Goal: Task Accomplishment & Management: Complete application form

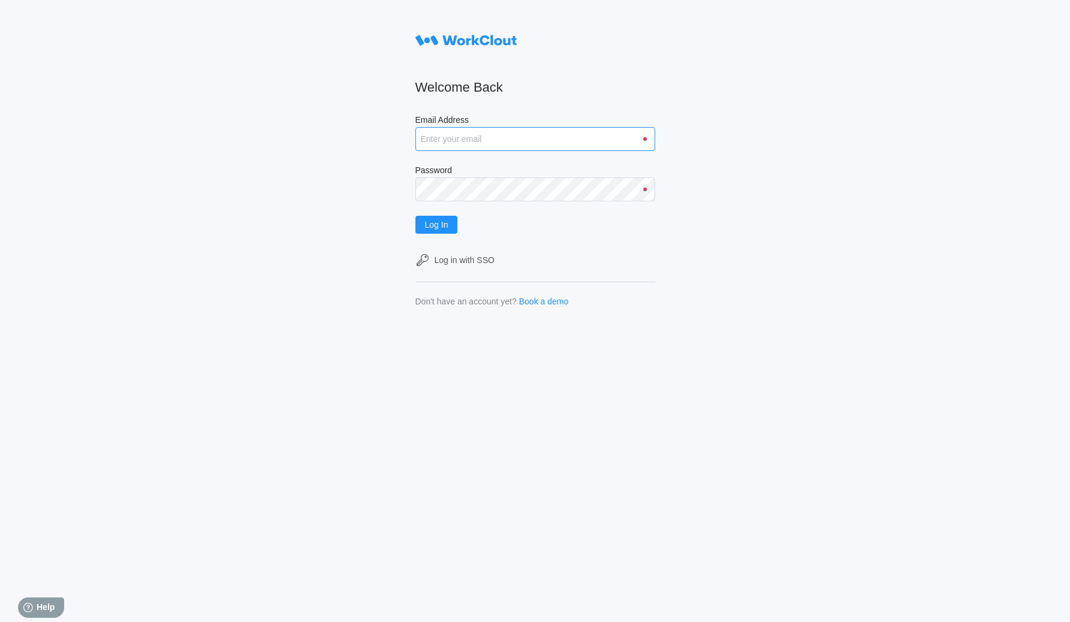
click at [499, 131] on input "Email Address" at bounding box center [535, 139] width 240 height 24
paste input "hley@nationalmetalwares.com"
type input "hley@nationalmetalwares.com"
click at [483, 172] on label "Password" at bounding box center [535, 171] width 240 height 12
click at [415, 216] on button "Log In" at bounding box center [436, 225] width 43 height 18
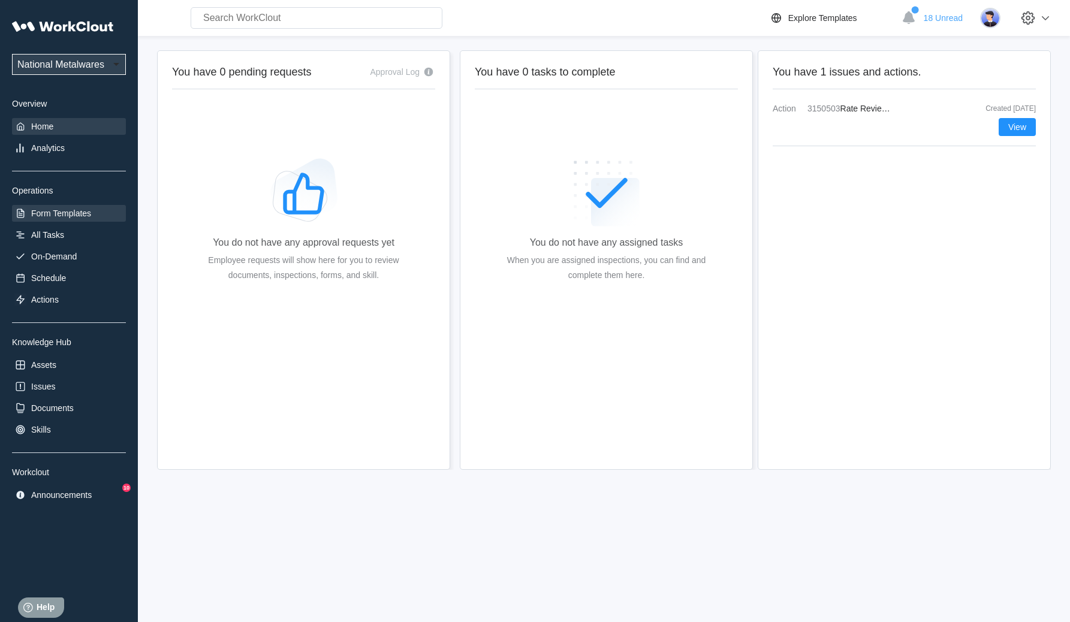
click at [76, 210] on div "Form Templates" at bounding box center [61, 214] width 60 height 10
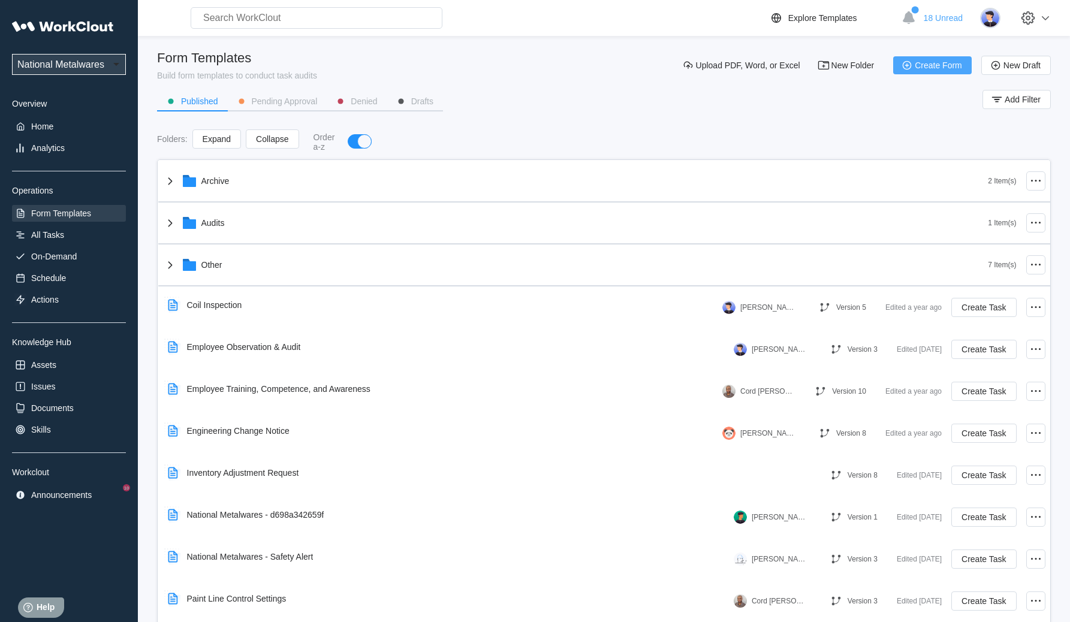
click at [955, 69] on span "Create Form" at bounding box center [938, 65] width 47 height 8
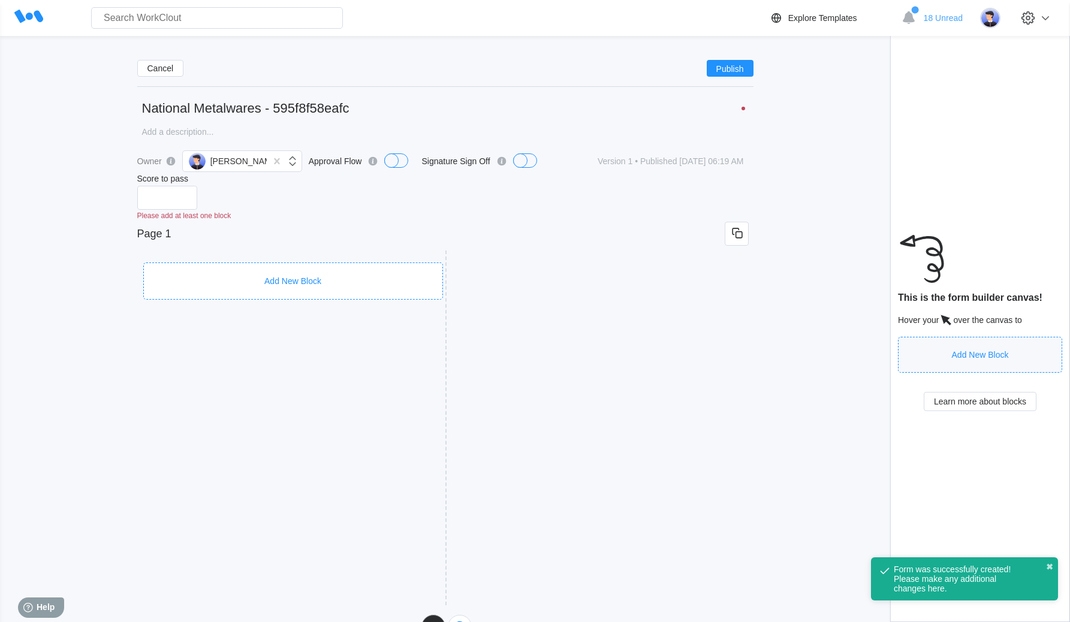
click at [277, 264] on div "Add New Block" at bounding box center [293, 280] width 300 height 37
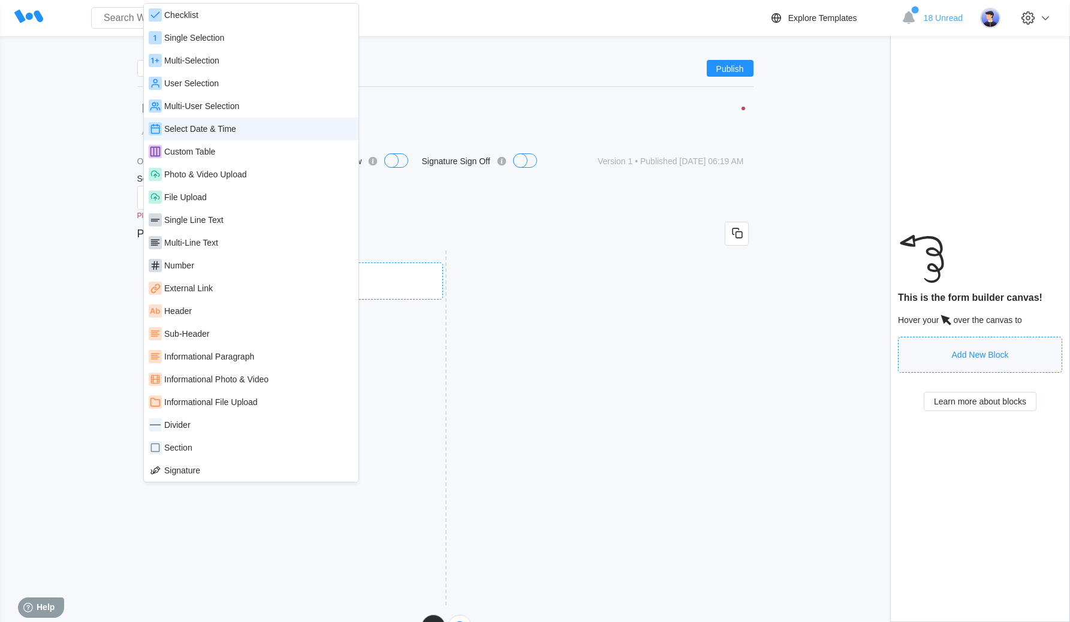
click at [227, 129] on div "Select Date & Time" at bounding box center [200, 129] width 72 height 10
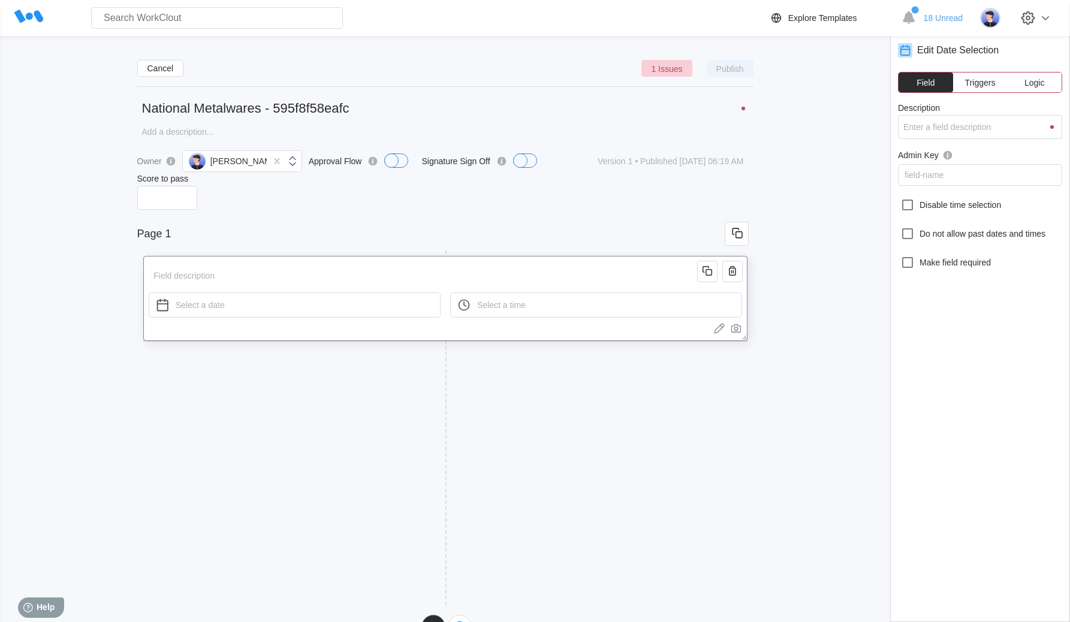
click at [228, 275] on input "Description" at bounding box center [425, 276] width 553 height 24
type input "d"
type input "da"
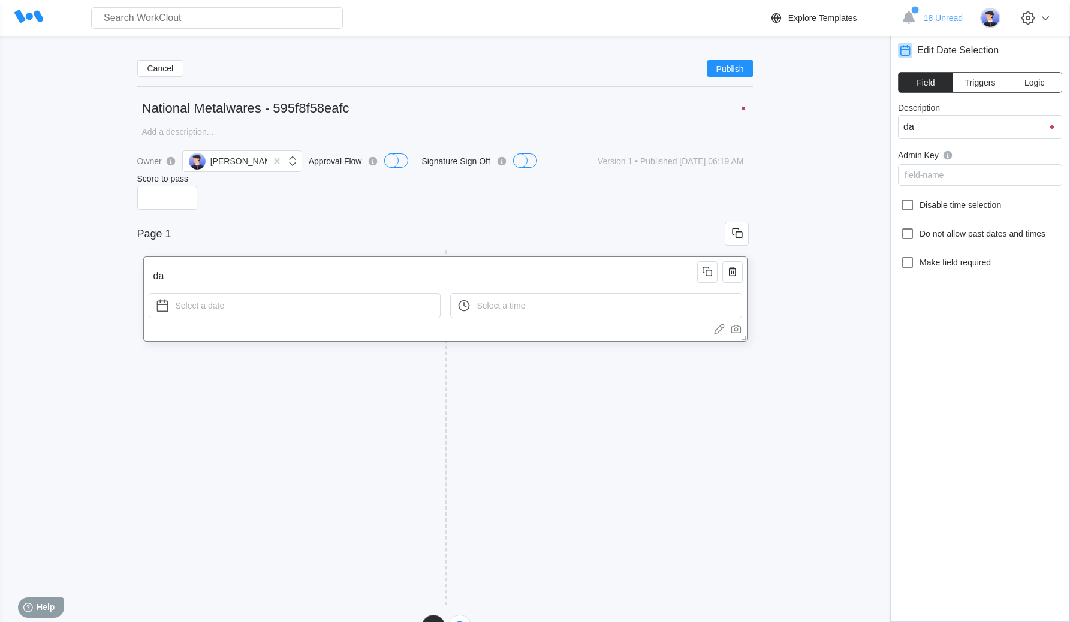
type input "dat"
type input "date"
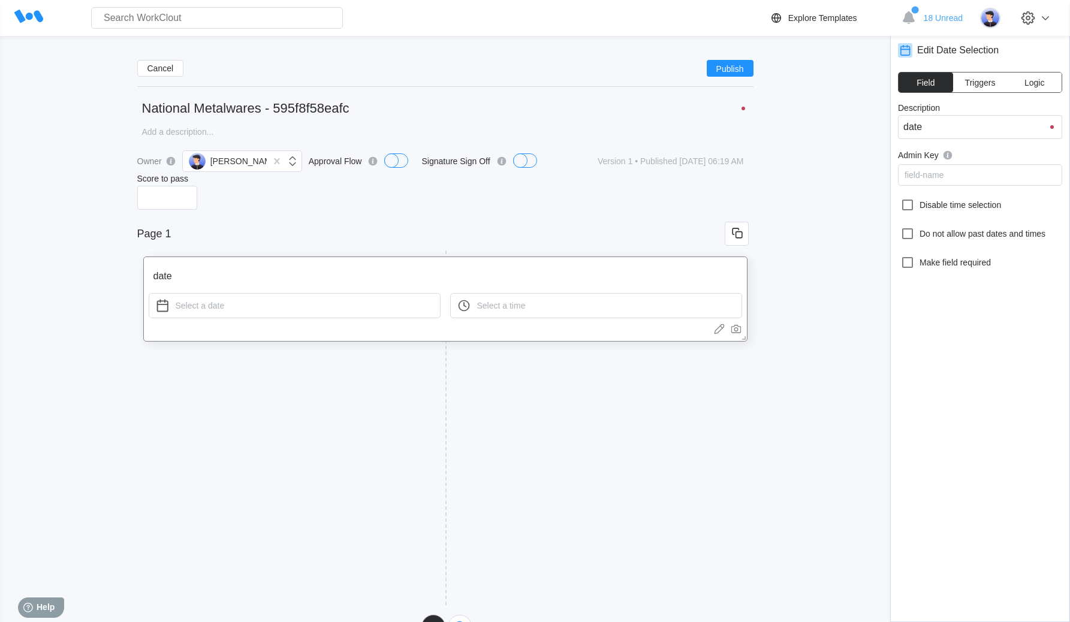
drag, startPoint x: 410, startPoint y: 108, endPoint x: 75, endPoint y: 89, distance: 335.6
click at [75, 89] on div "Cancel Publish National Metalwares - 595f8f58eafc x Owner Hugo Ley Approval Flo…" at bounding box center [534, 344] width 1031 height 588
type input "m"
type input "test form"
click at [717, 65] on span "Publish" at bounding box center [730, 68] width 28 height 7
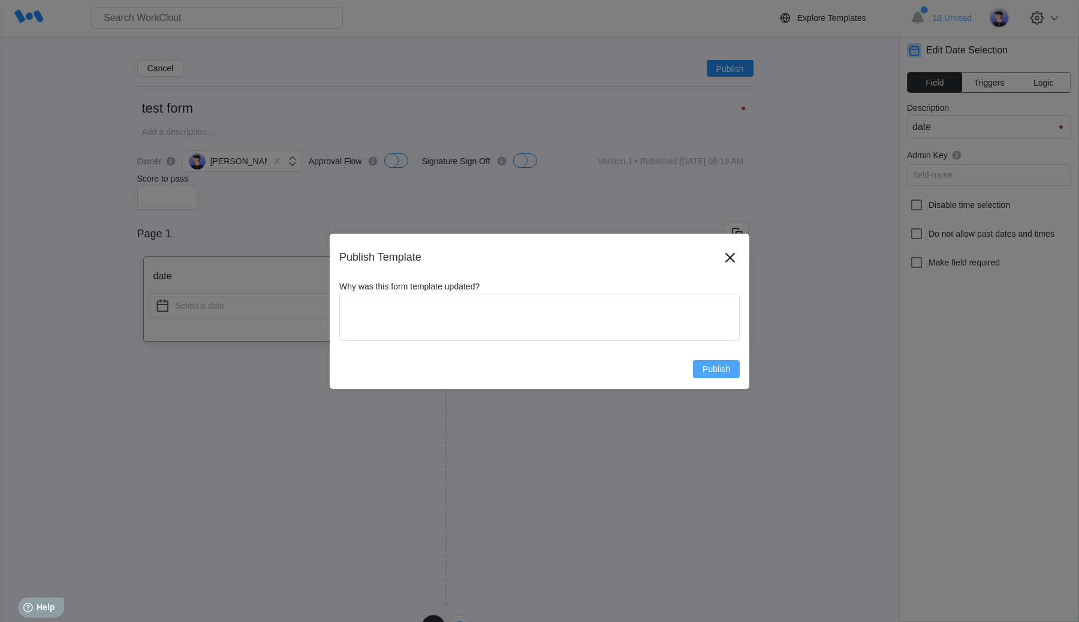
click at [733, 376] on button "Publish" at bounding box center [716, 369] width 47 height 18
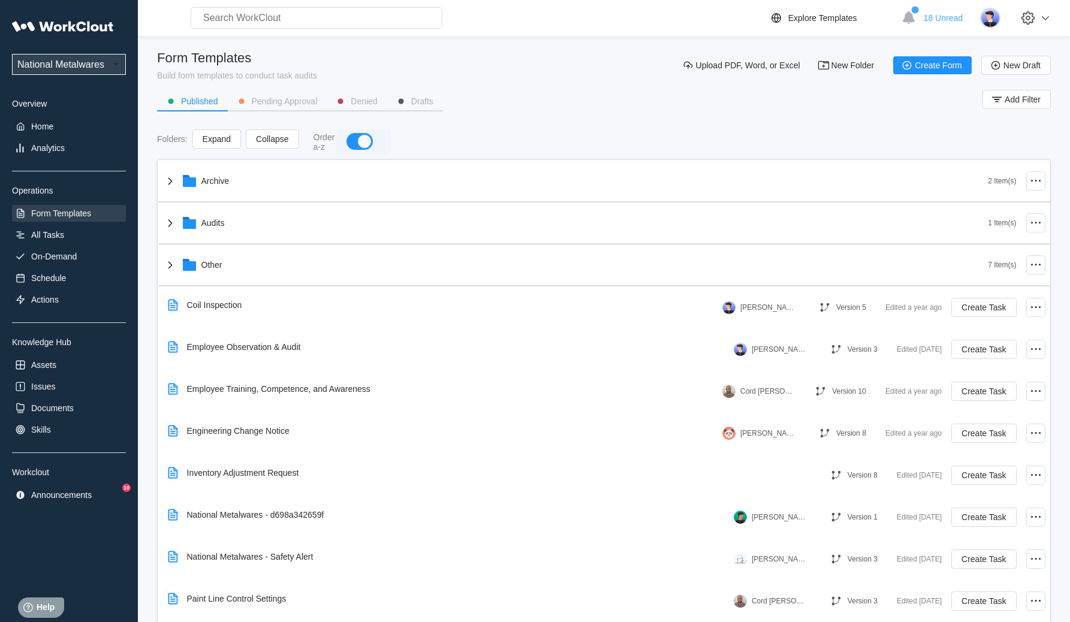
click at [357, 138] on button "button" at bounding box center [360, 141] width 24 height 14
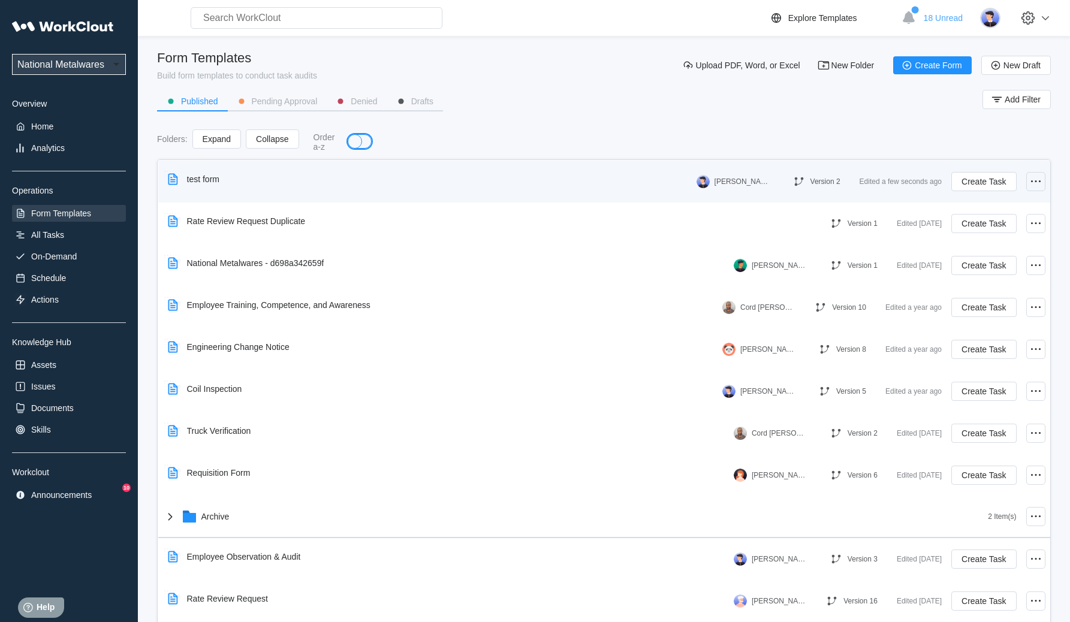
click at [1028, 183] on icon at bounding box center [1035, 181] width 14 height 14
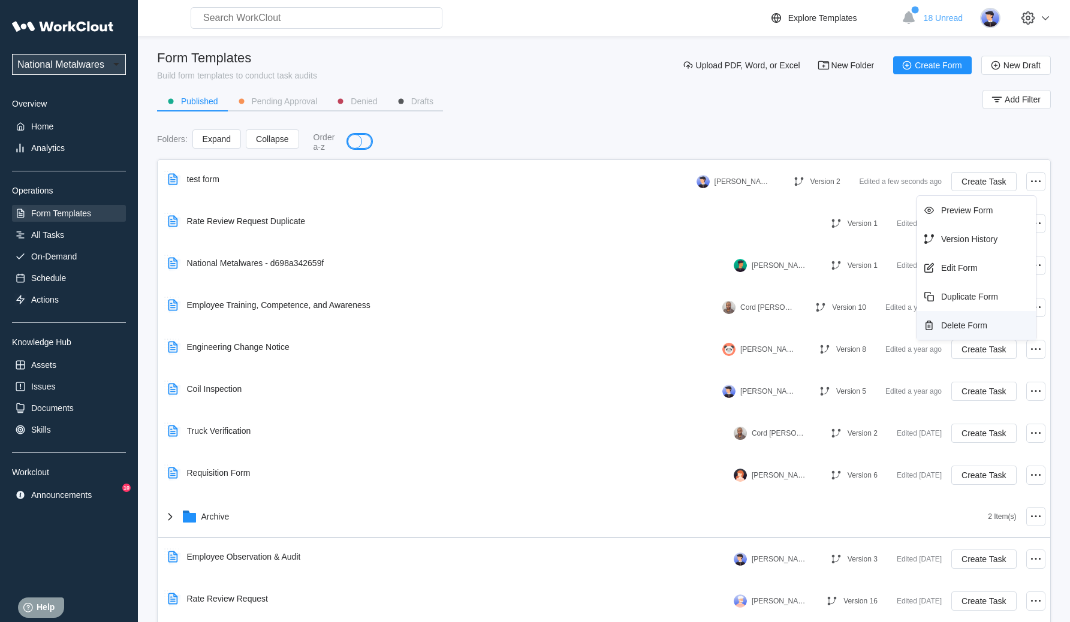
click at [970, 323] on div "Delete Form" at bounding box center [964, 326] width 46 height 10
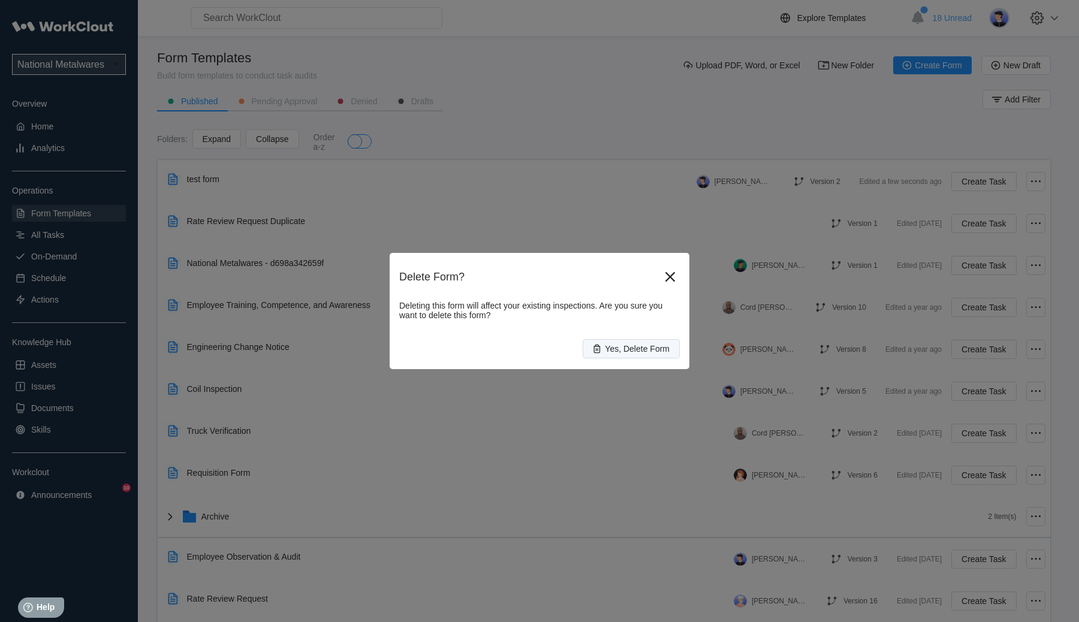
click at [656, 340] on button "Yes, Delete Form" at bounding box center [631, 348] width 97 height 19
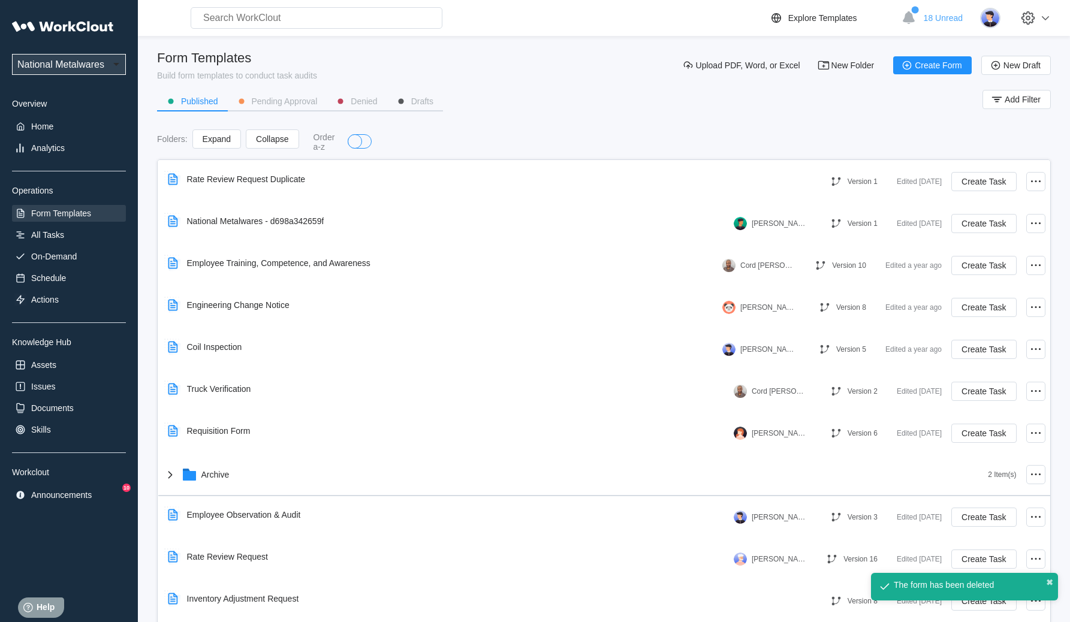
click at [89, 55] on select "National Metalwares MetalEx" at bounding box center [69, 64] width 114 height 21
select select "99b92fa9-db0c-47ac-af24-92c22c8e6c54"
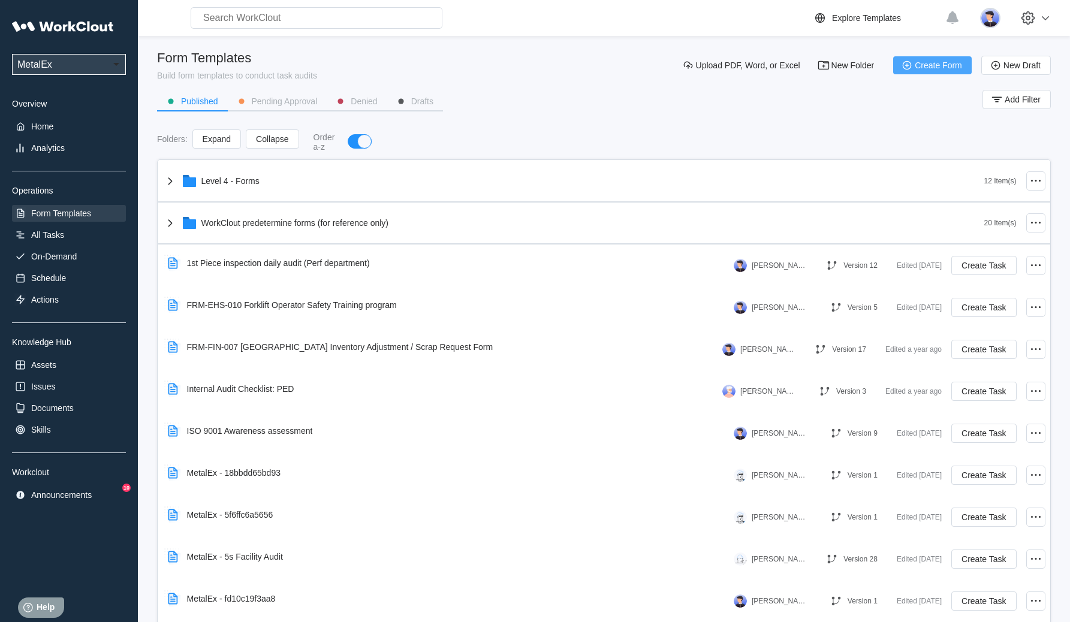
click at [916, 67] on span "Create Form" at bounding box center [938, 65] width 47 height 8
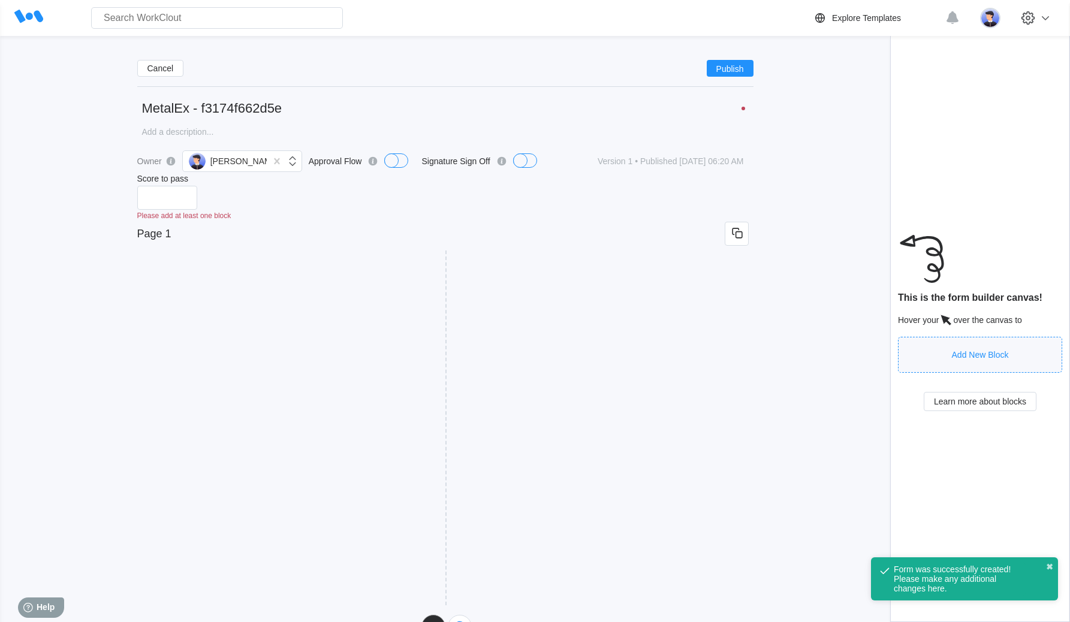
click at [224, 225] on input "Page 1" at bounding box center [430, 234] width 587 height 24
click at [236, 246] on div "Owner [PERSON_NAME] Approval Flow Signature Sign Off Version 1 • Published [DAT…" at bounding box center [445, 394] width 616 height 490
click at [233, 274] on div "Add New Block" at bounding box center [293, 286] width 300 height 37
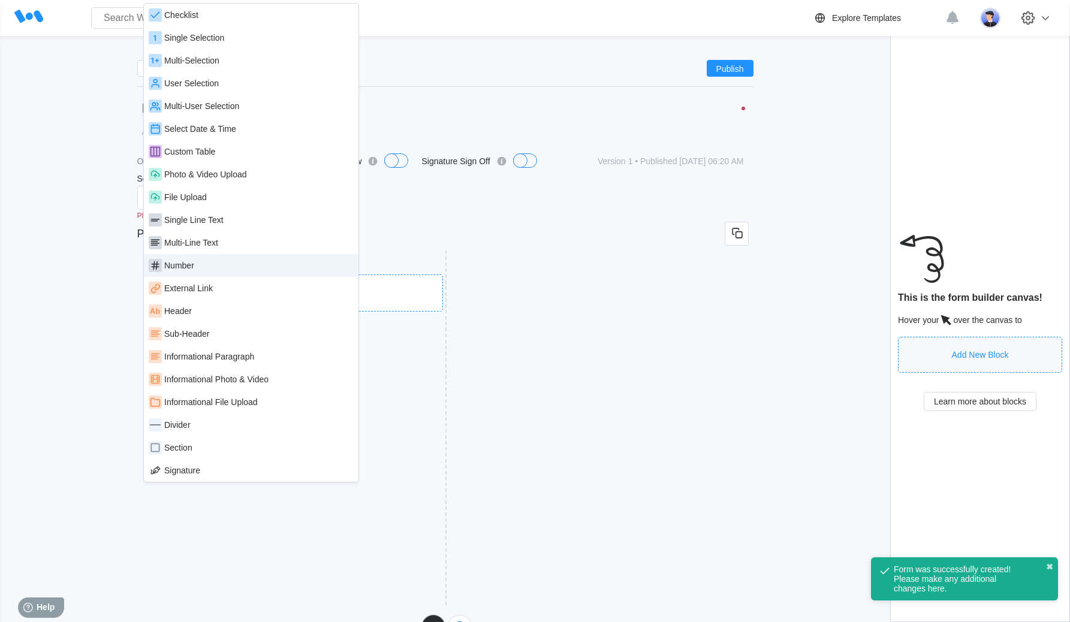
click at [223, 257] on div "Number" at bounding box center [251, 265] width 215 height 23
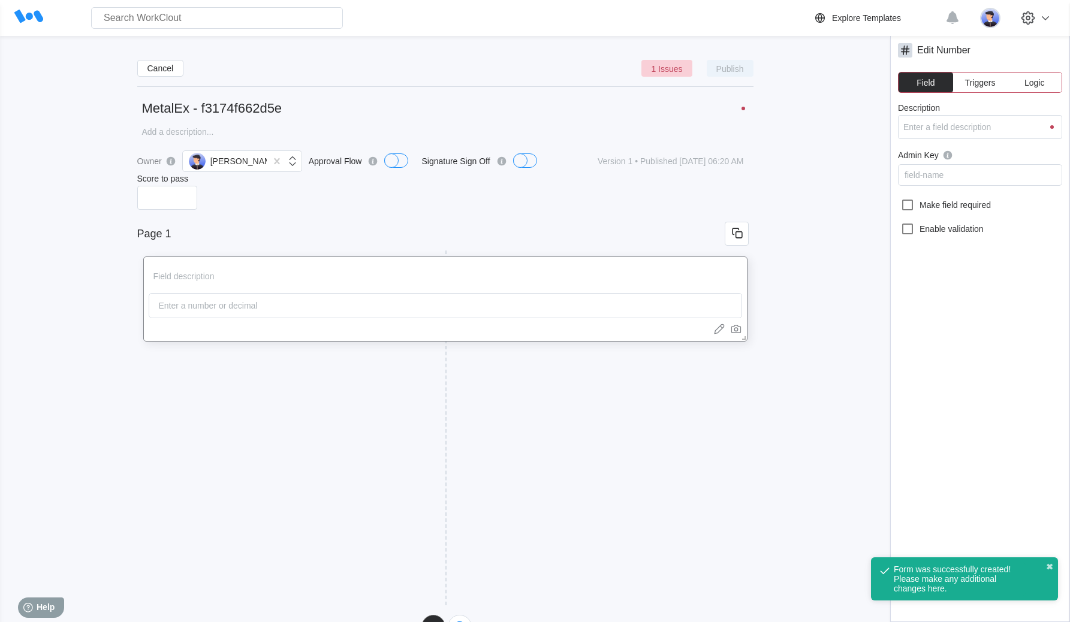
click at [175, 277] on input "Description" at bounding box center [425, 276] width 553 height 24
type input "n"
type input "nu"
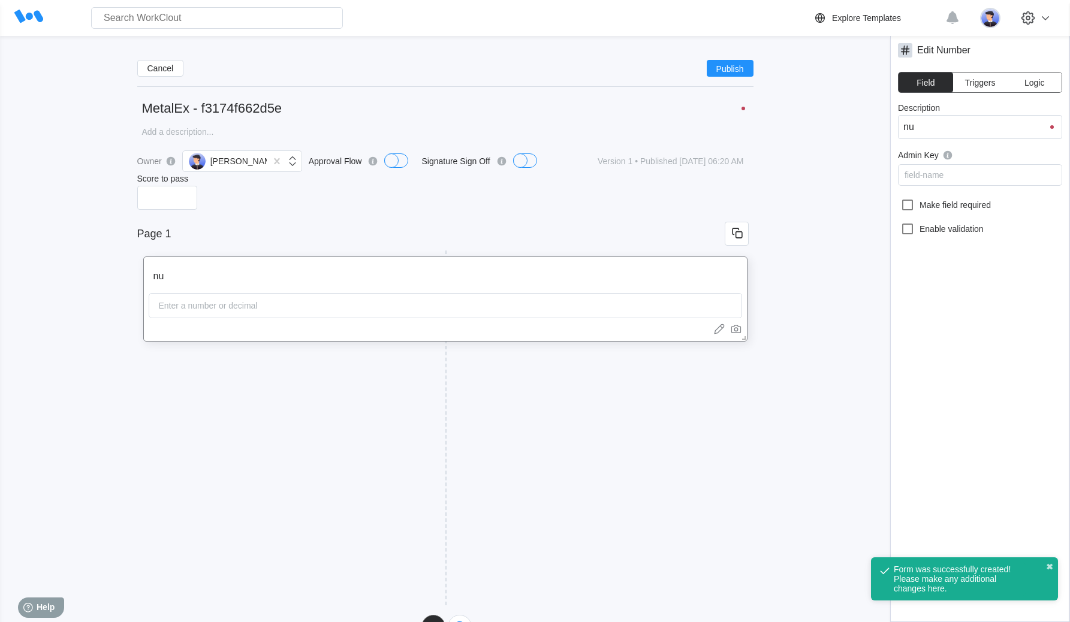
type input "num"
type input "num f"
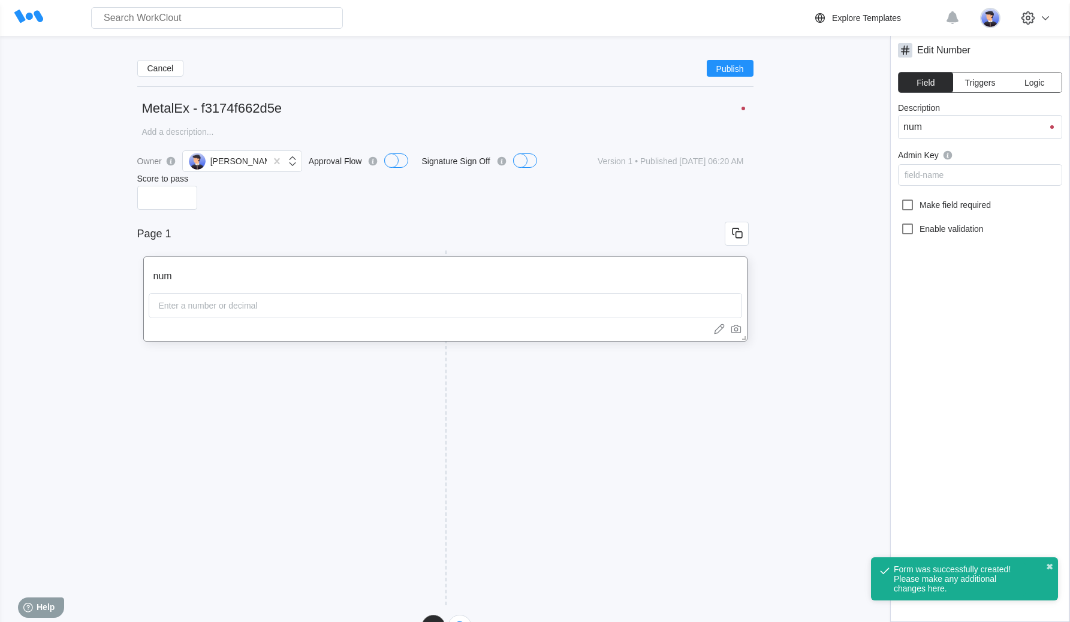
type input "num f"
type input "num fi"
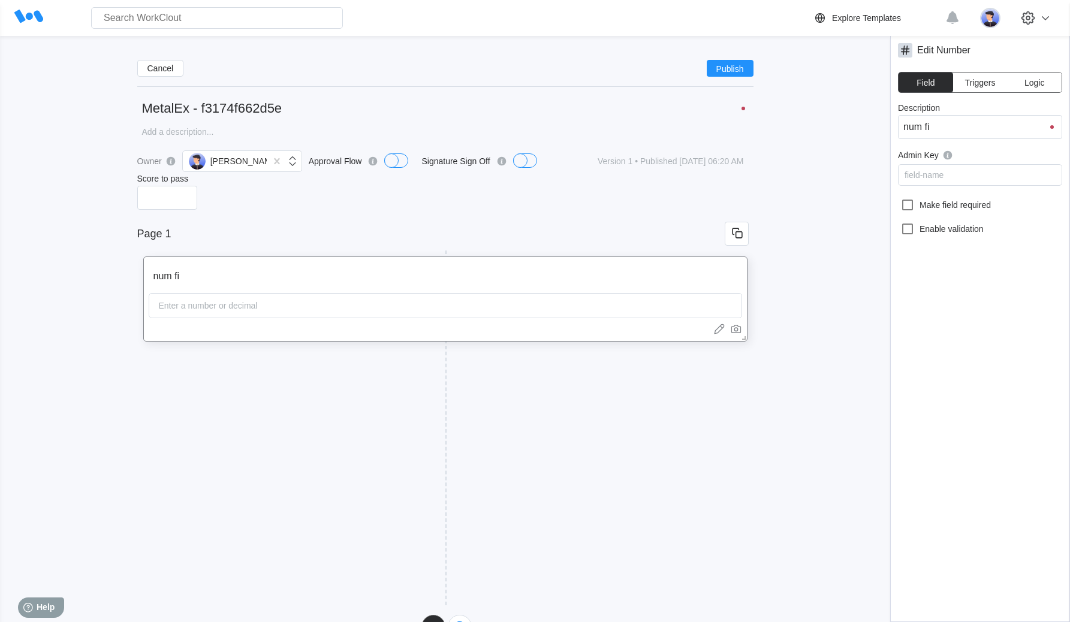
type input "num fie"
type input "num fiel"
type input "num field"
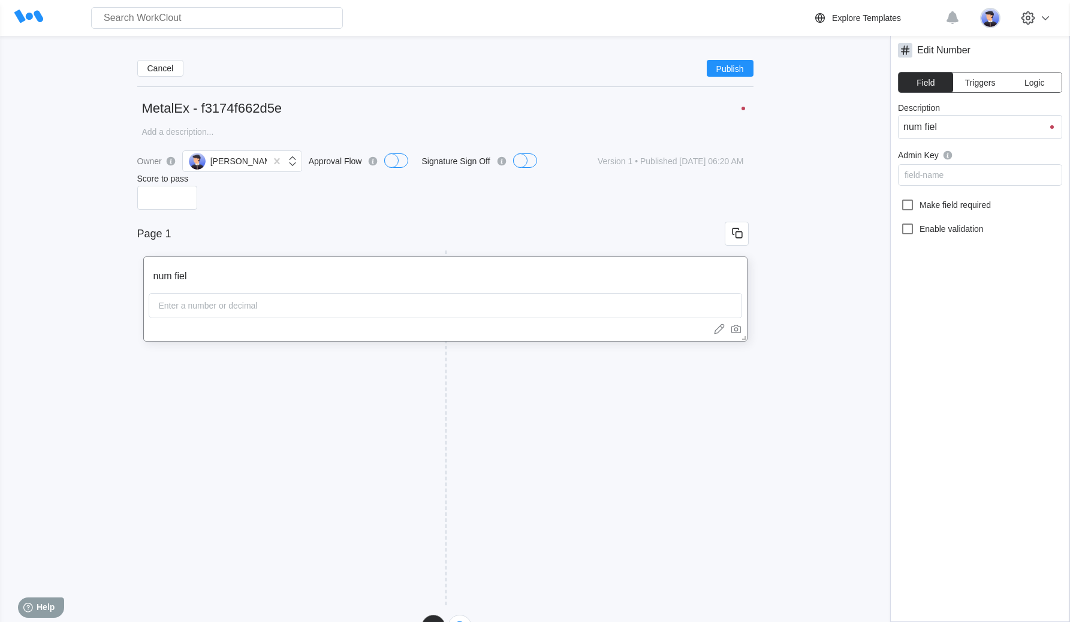
type input "num field"
drag, startPoint x: 293, startPoint y: 101, endPoint x: 284, endPoint y: 105, distance: 9.7
click at [285, 103] on input "MetalEx - f3174f662d5e" at bounding box center [445, 108] width 616 height 24
click at [147, 98] on input "MetalEx - f3174f662d5e" at bounding box center [445, 108] width 616 height 24
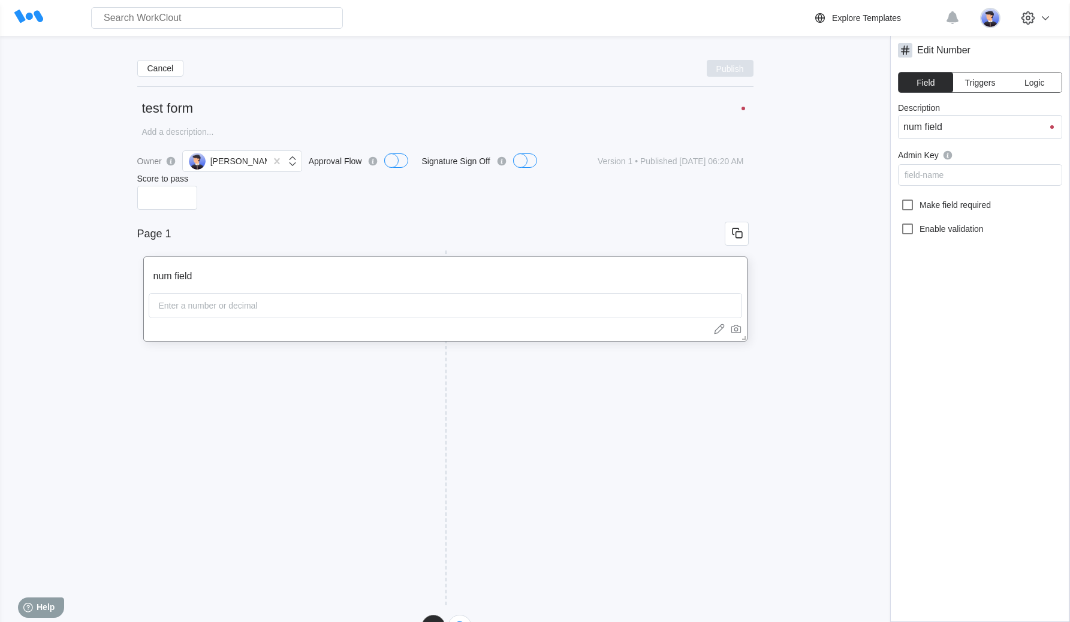
click at [716, 71] on span "Publish" at bounding box center [730, 68] width 28 height 7
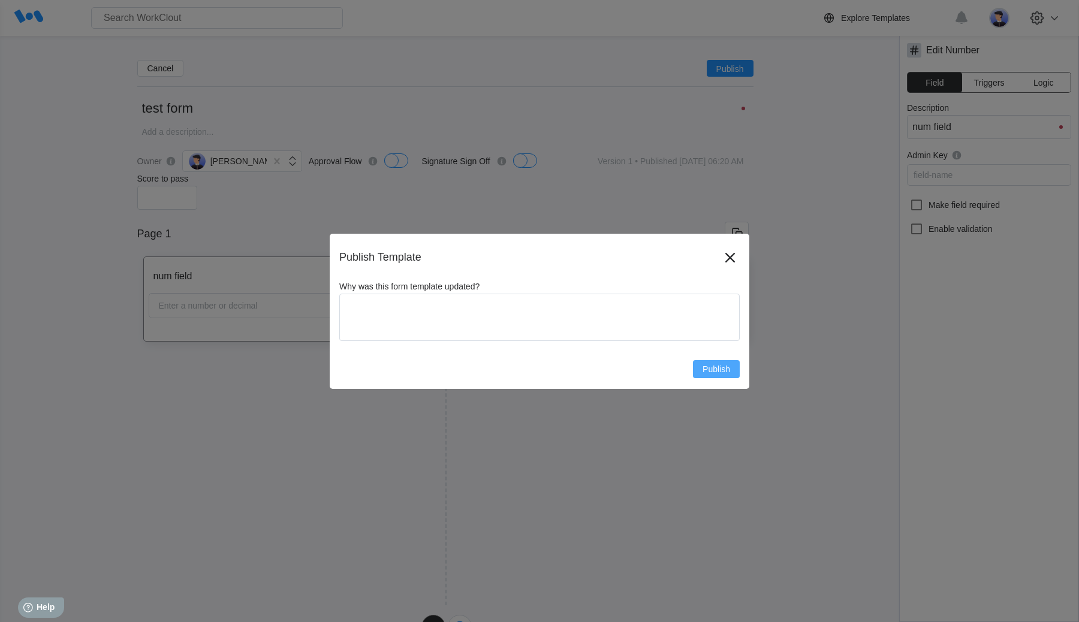
click at [719, 370] on span "Publish" at bounding box center [716, 369] width 28 height 8
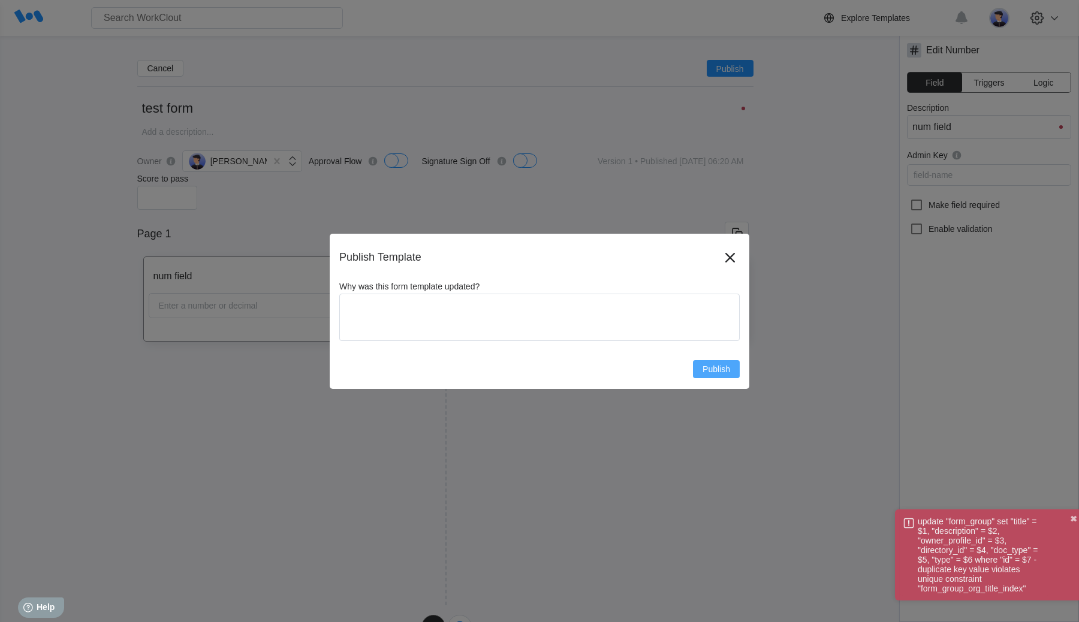
drag, startPoint x: 981, startPoint y: 598, endPoint x: 996, endPoint y: 596, distance: 15.1
click at [996, 596] on div "update "form_group" set "title" = $1, "description" = $2, "owner_profile_id" = …" at bounding box center [988, 554] width 187 height 91
click at [882, 599] on div at bounding box center [882, 598] width 0 height 3
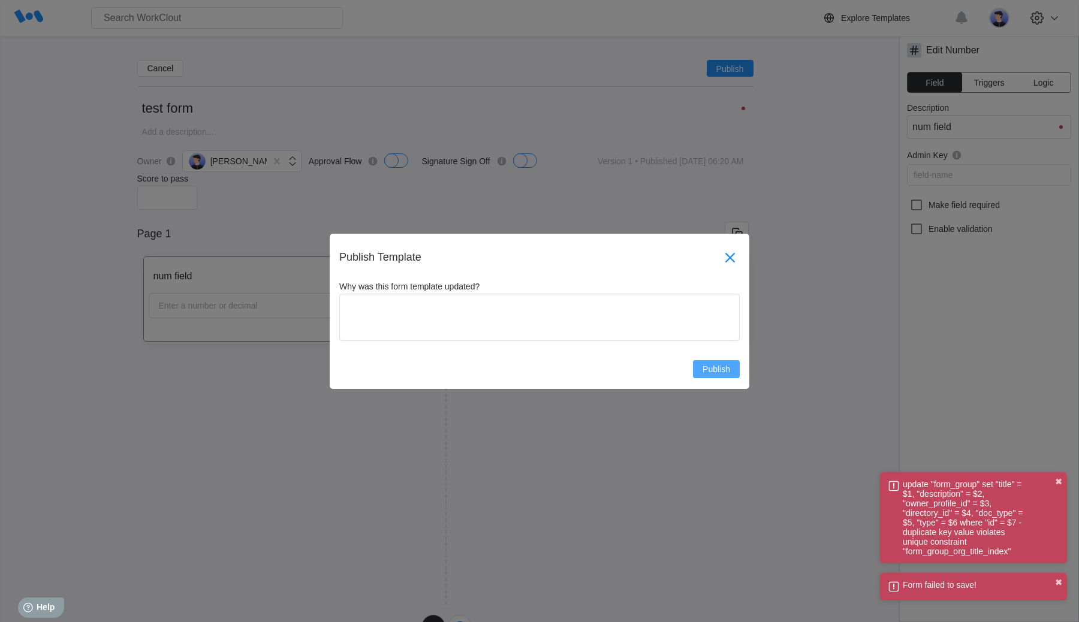
click at [733, 256] on icon at bounding box center [729, 257] width 19 height 19
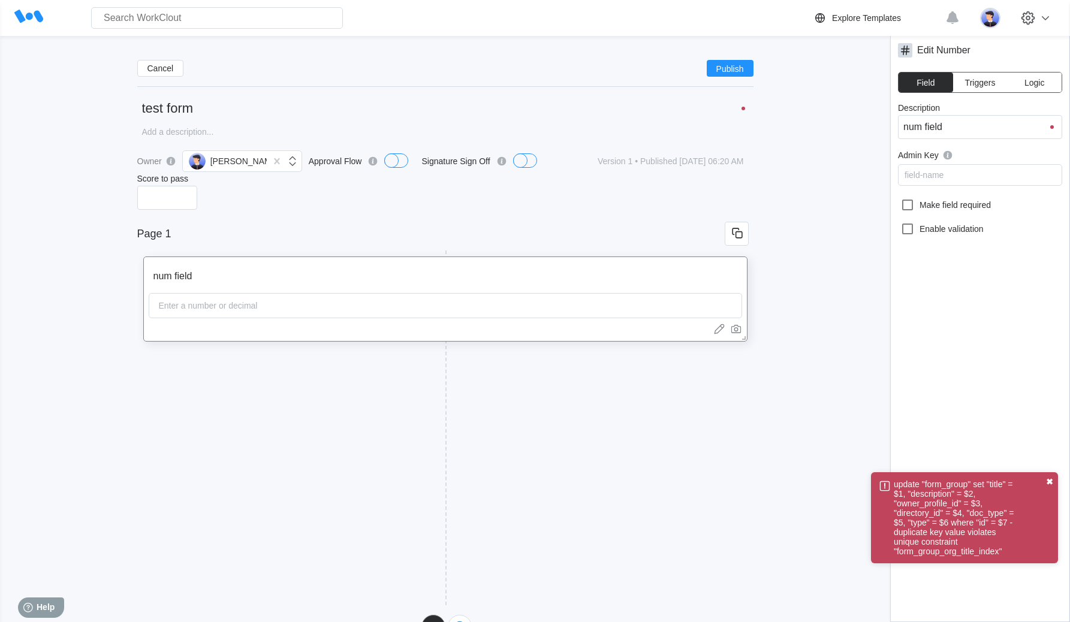
click at [1048, 481] on button "✖" at bounding box center [1049, 482] width 7 height 10
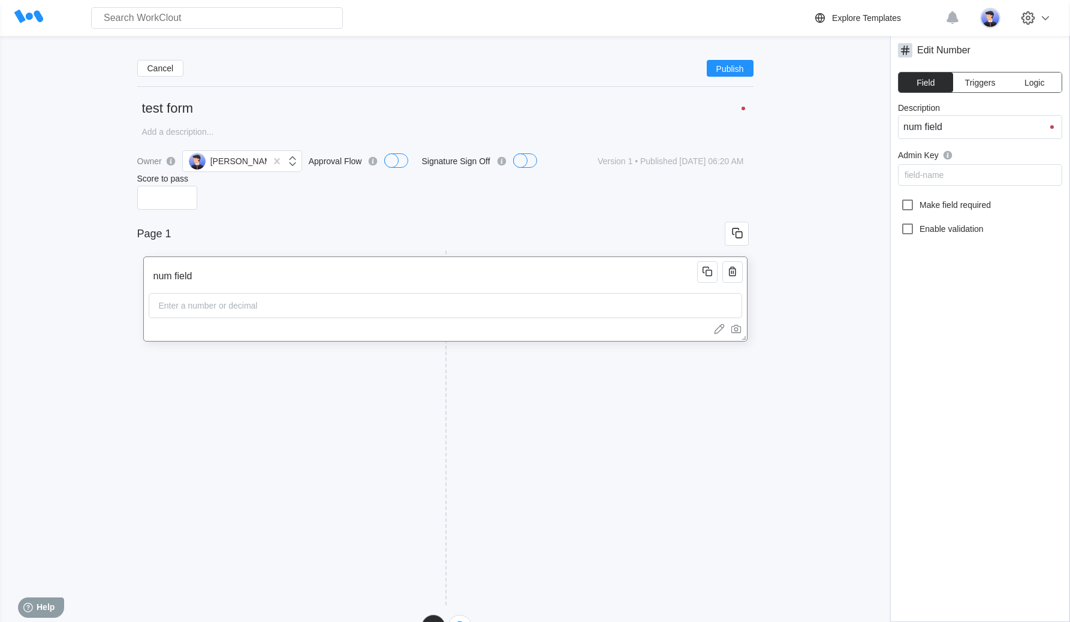
click at [221, 107] on input "test form" at bounding box center [445, 108] width 616 height 24
type input "test form 2"
click at [735, 66] on span "Publish" at bounding box center [730, 68] width 28 height 7
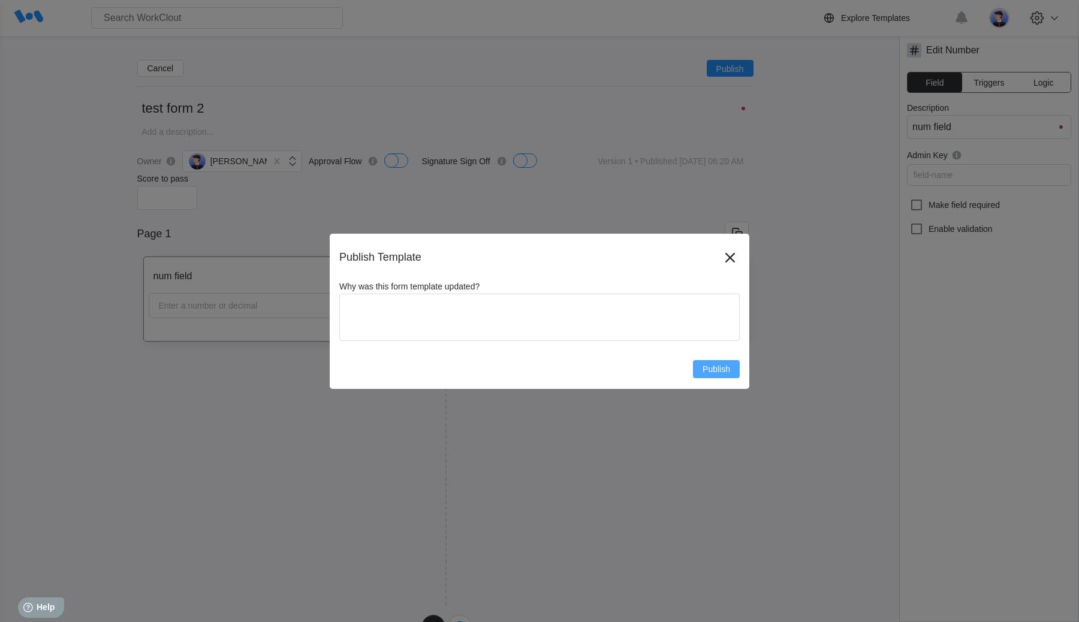
click at [730, 366] on button "Publish" at bounding box center [716, 369] width 47 height 18
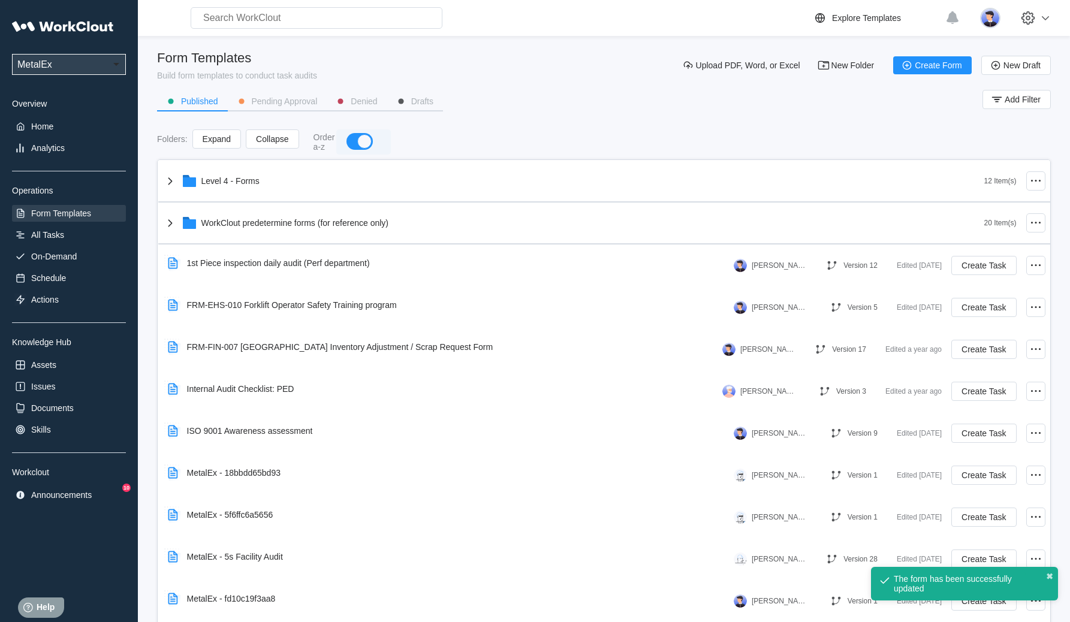
click at [361, 138] on div "button" at bounding box center [364, 141] width 14 height 14
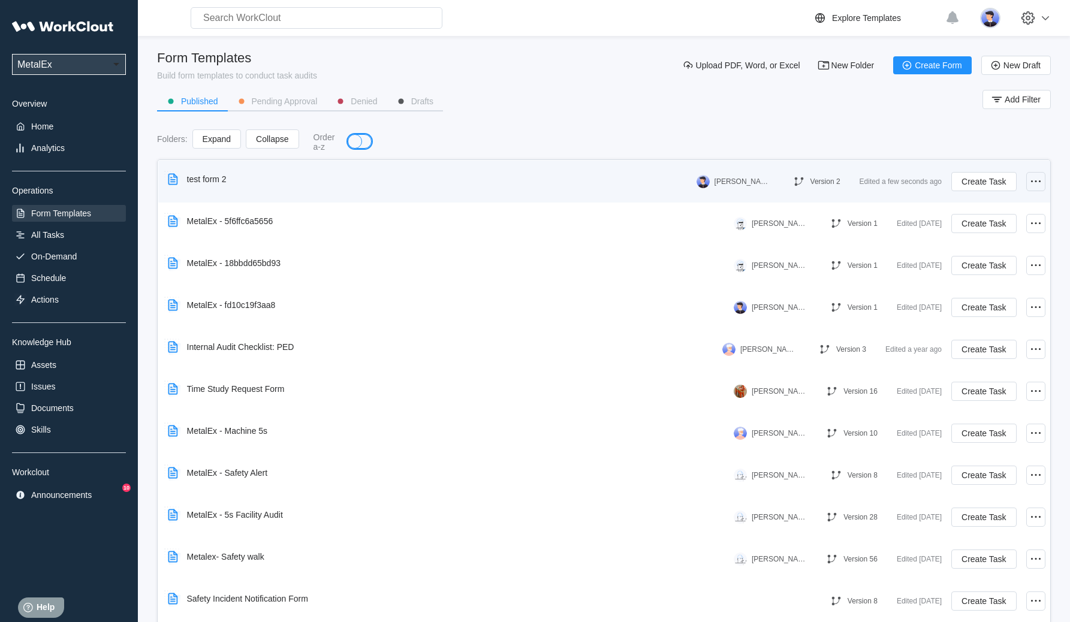
click at [1028, 180] on icon at bounding box center [1035, 181] width 14 height 14
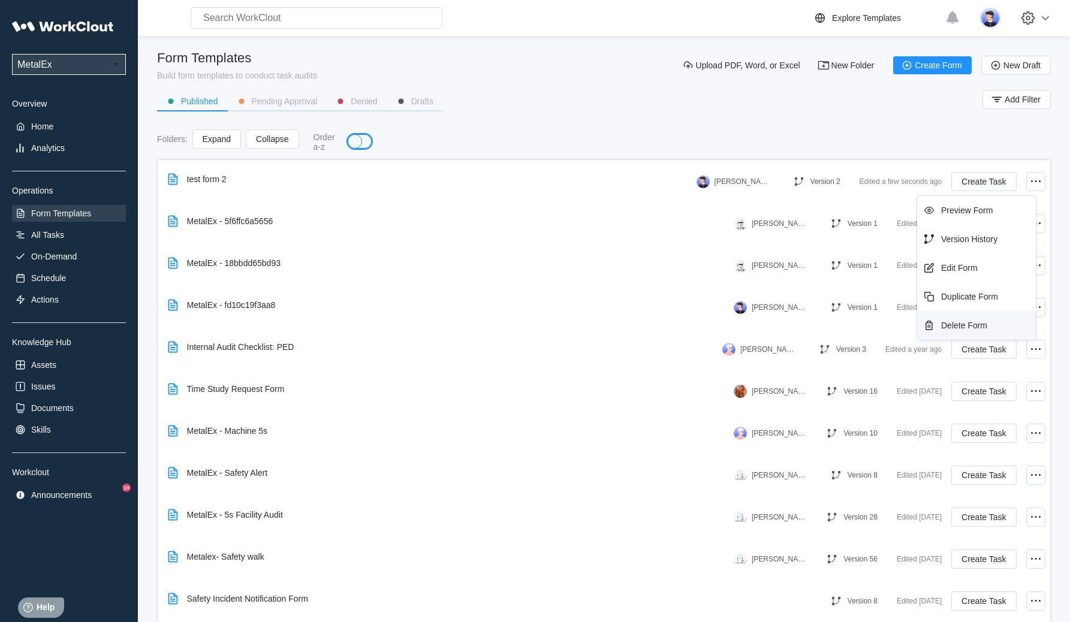
click at [979, 325] on div "Delete Form" at bounding box center [964, 326] width 46 height 10
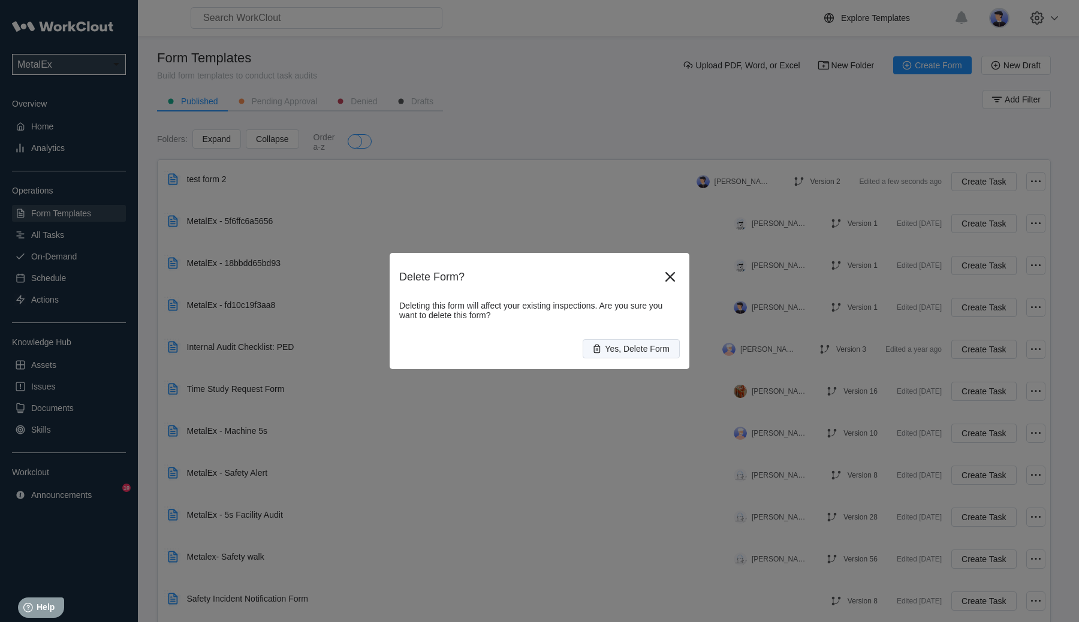
click at [651, 345] on span "Yes, Delete Form" at bounding box center [637, 349] width 65 height 8
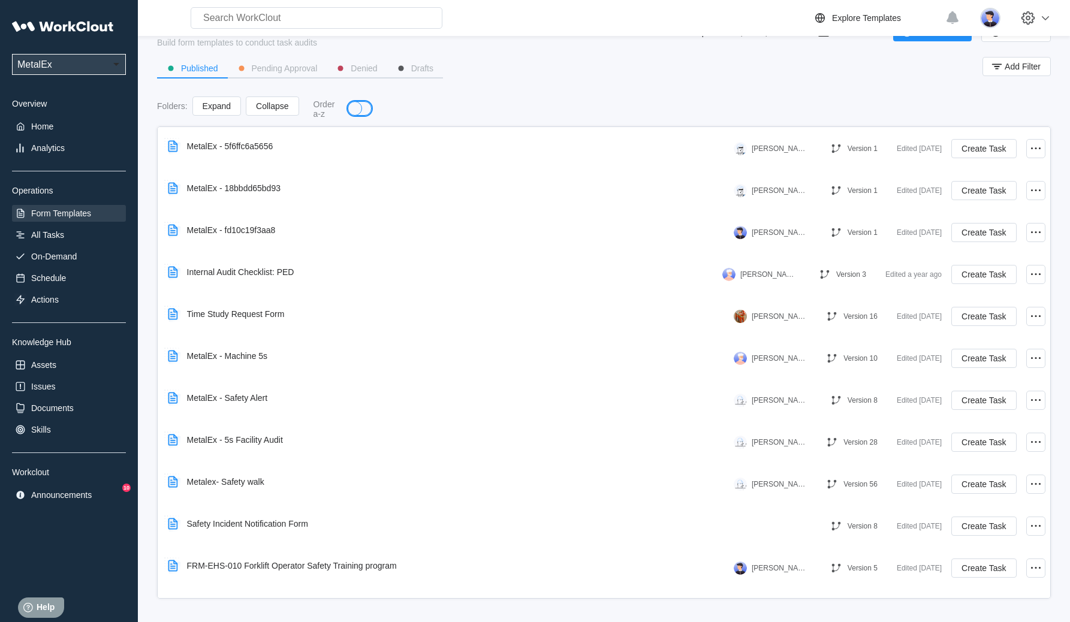
scroll to position [1, 0]
click at [120, 64] on select "National Metalwares MetalEx" at bounding box center [69, 64] width 114 height 21
select select "ef67a025-f975-454d-b734-e0b2616c9eea"
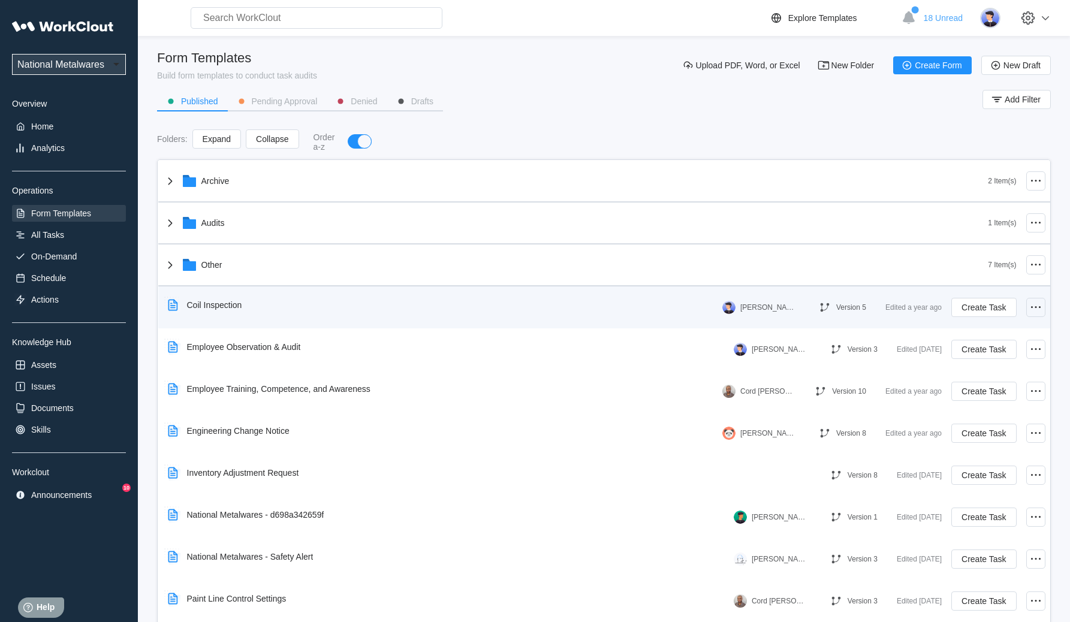
click at [1028, 306] on icon at bounding box center [1035, 307] width 14 height 14
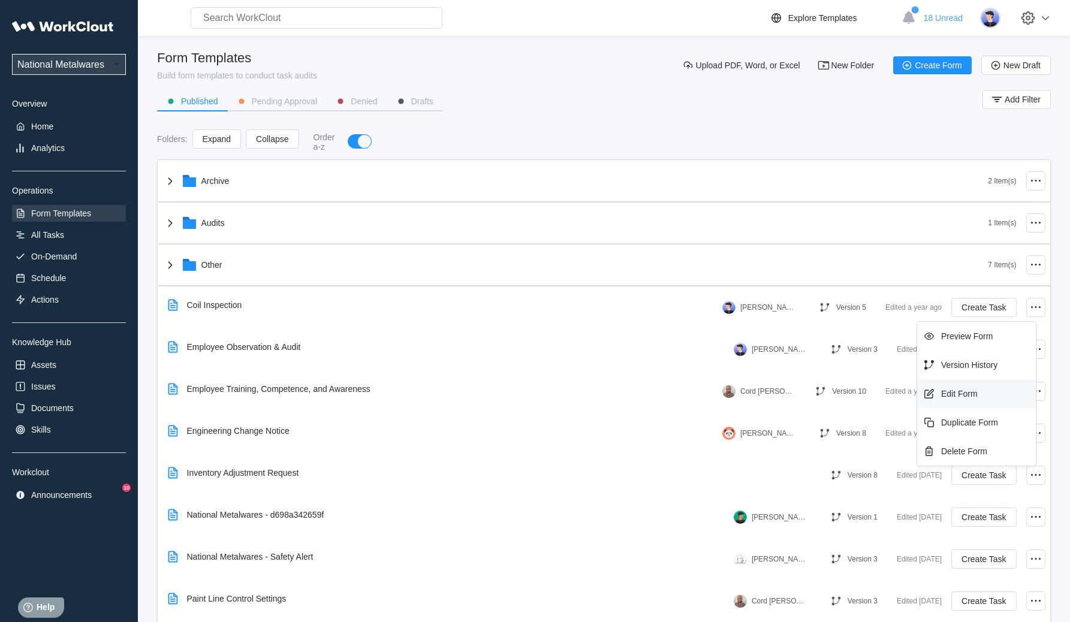
click at [953, 389] on div "Edit Form" at bounding box center [959, 394] width 37 height 10
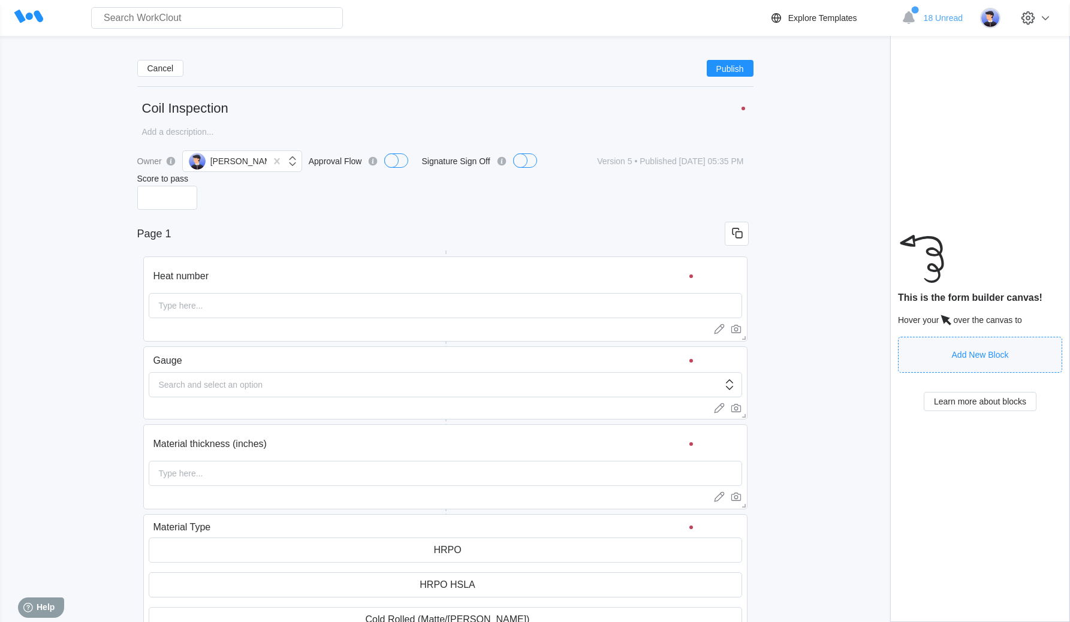
click at [32, 13] on icon at bounding box center [28, 16] width 29 height 29
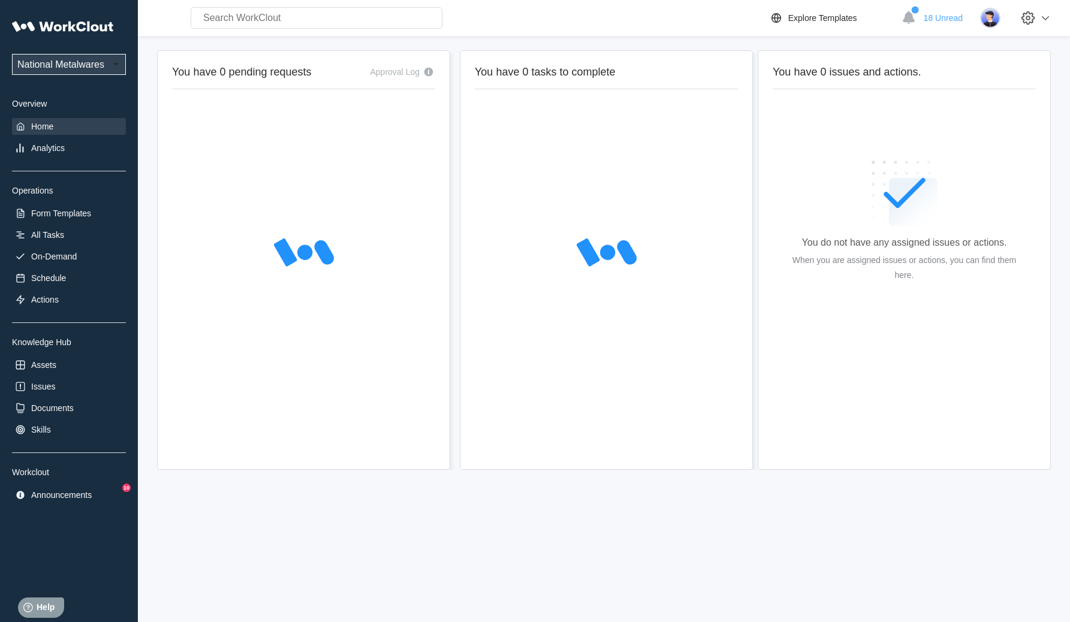
click at [116, 62] on select "National Metalwares MetalEx" at bounding box center [69, 64] width 114 height 21
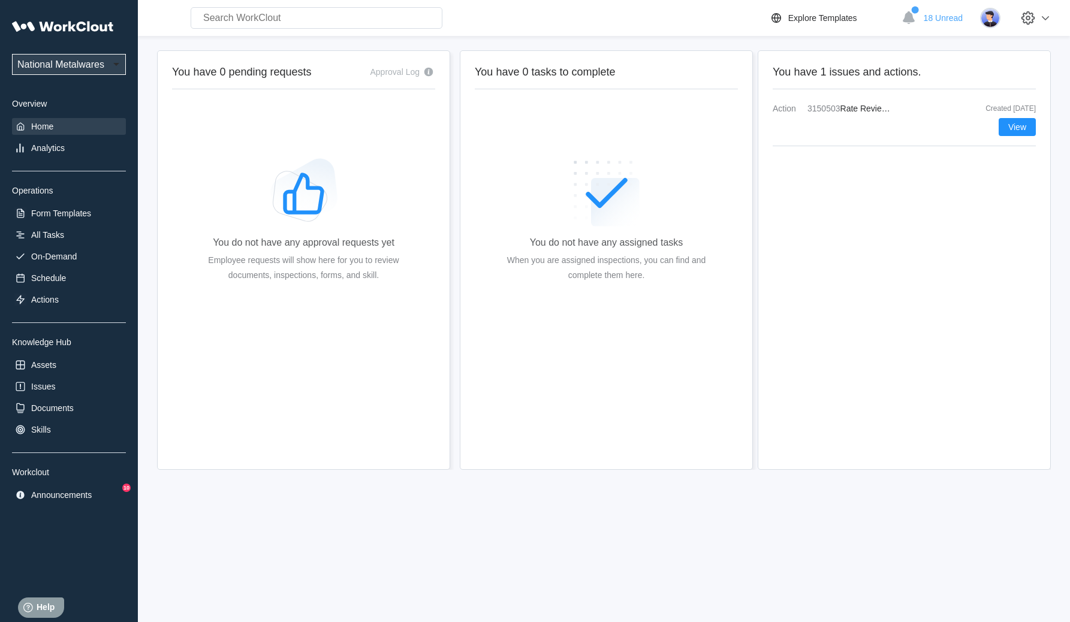
select select "99b92fa9-db0c-47ac-af24-92c22c8e6c54"
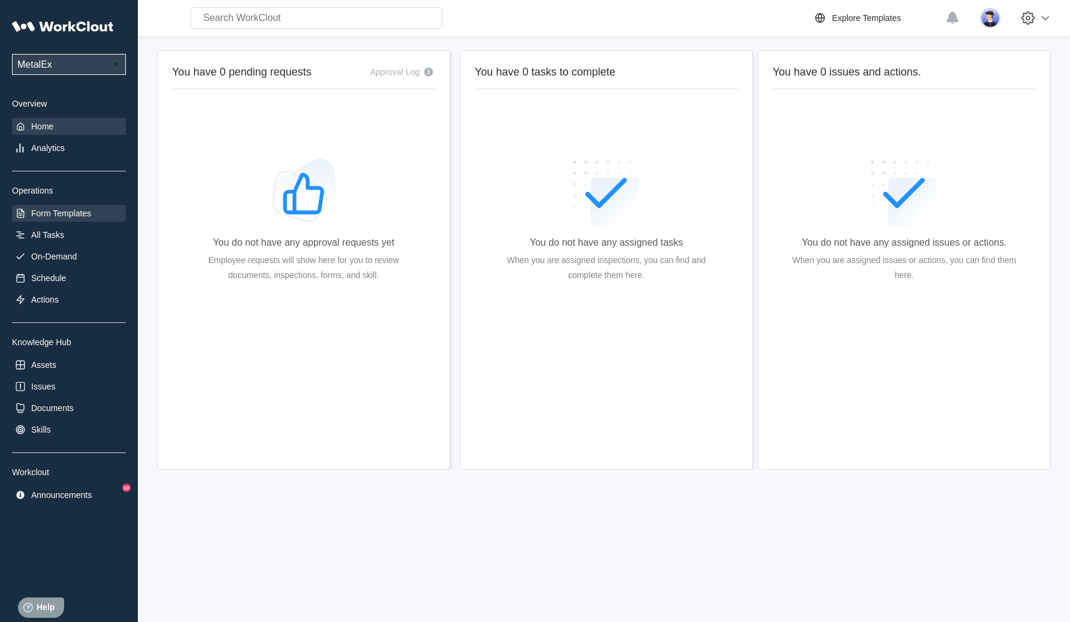
click at [62, 215] on div "Form Templates" at bounding box center [61, 214] width 60 height 10
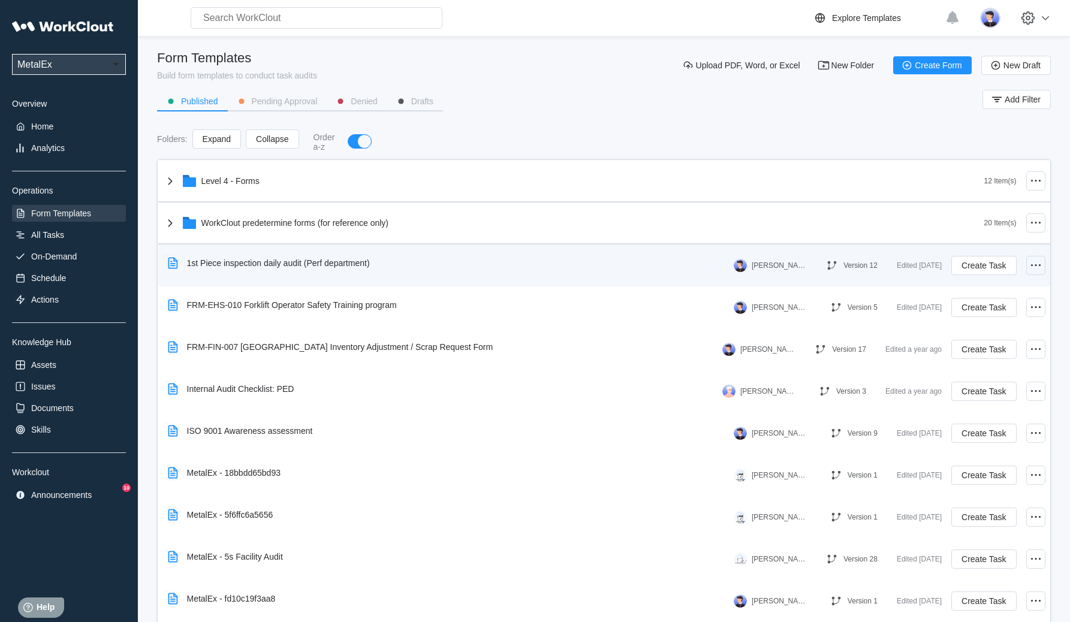
click at [1030, 266] on icon at bounding box center [1035, 265] width 14 height 14
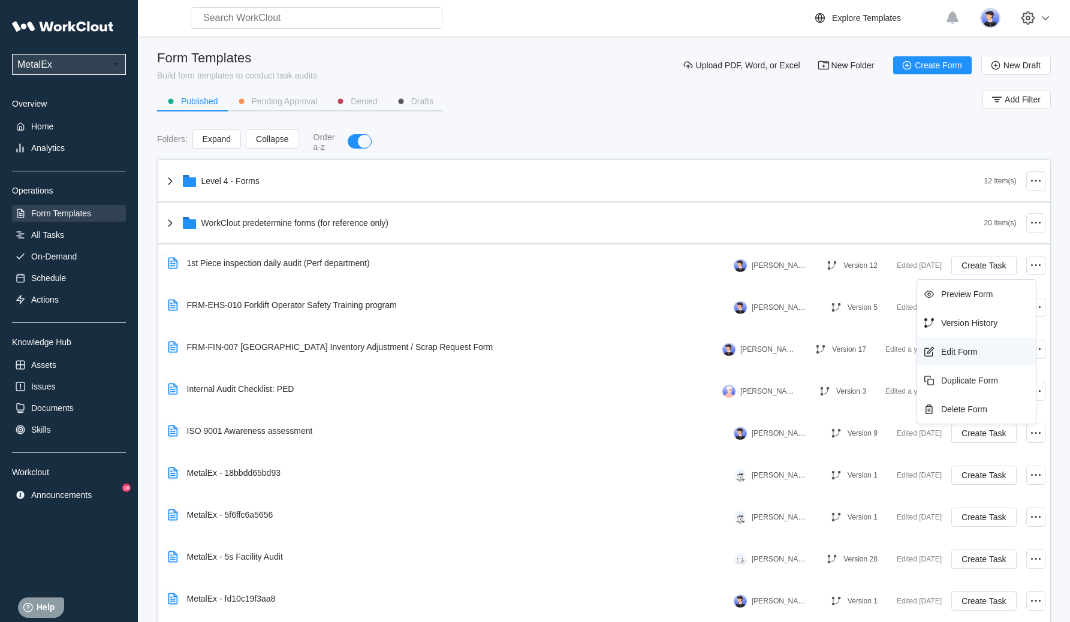
click at [986, 349] on div "Edit Form" at bounding box center [976, 351] width 109 height 19
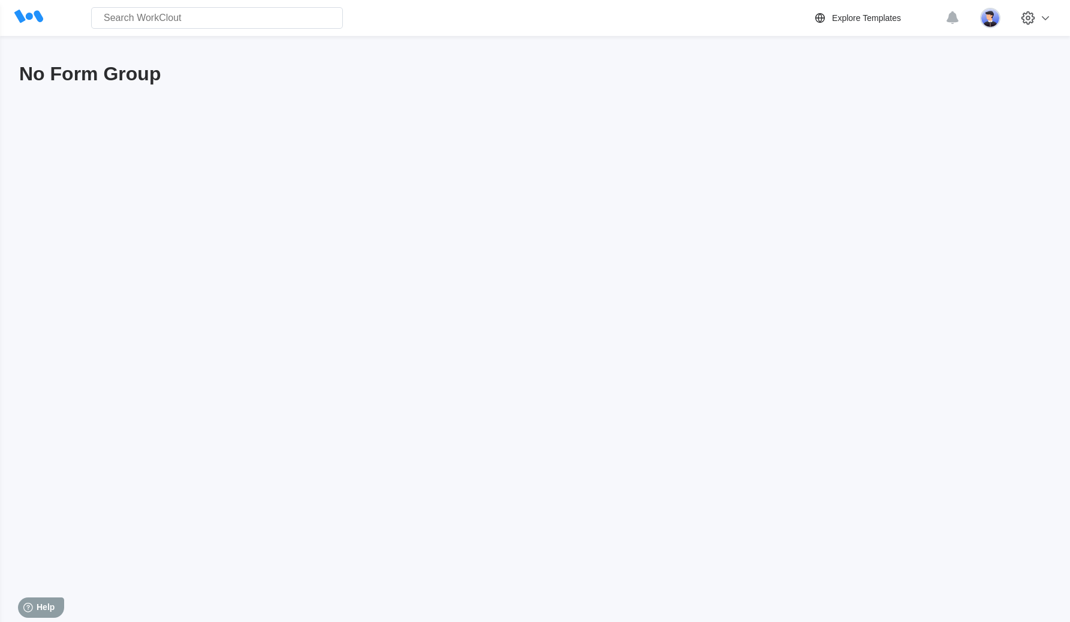
click at [7, 22] on link at bounding box center [24, 17] width 38 height 31
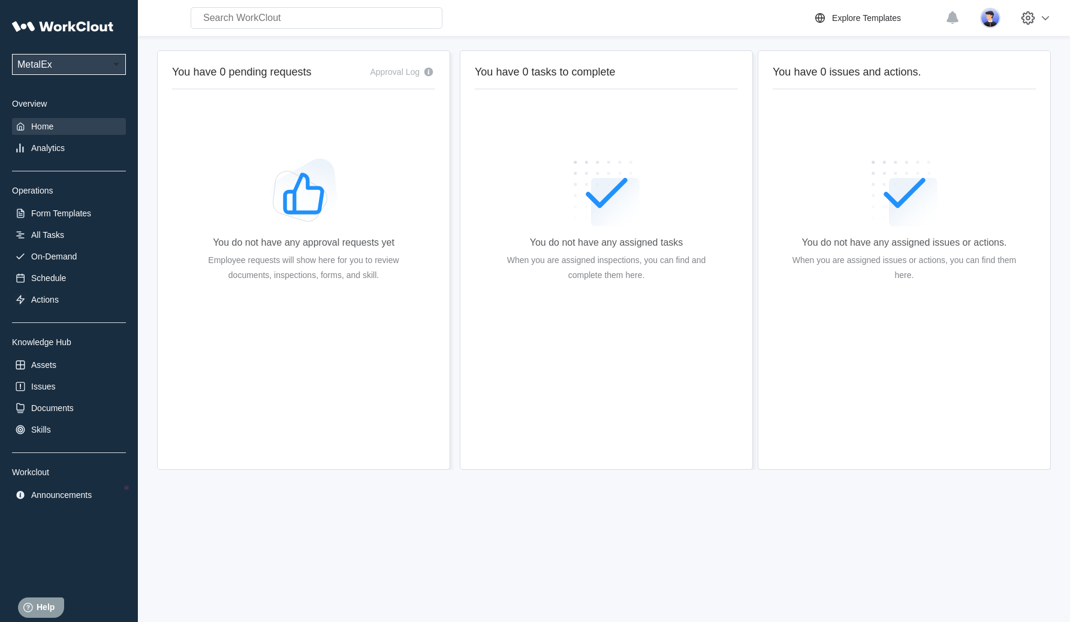
click at [68, 62] on select "National Metalwares MetalEx" at bounding box center [69, 64] width 114 height 21
select select "ef67a025-f975-454d-b734-e0b2616c9eea"
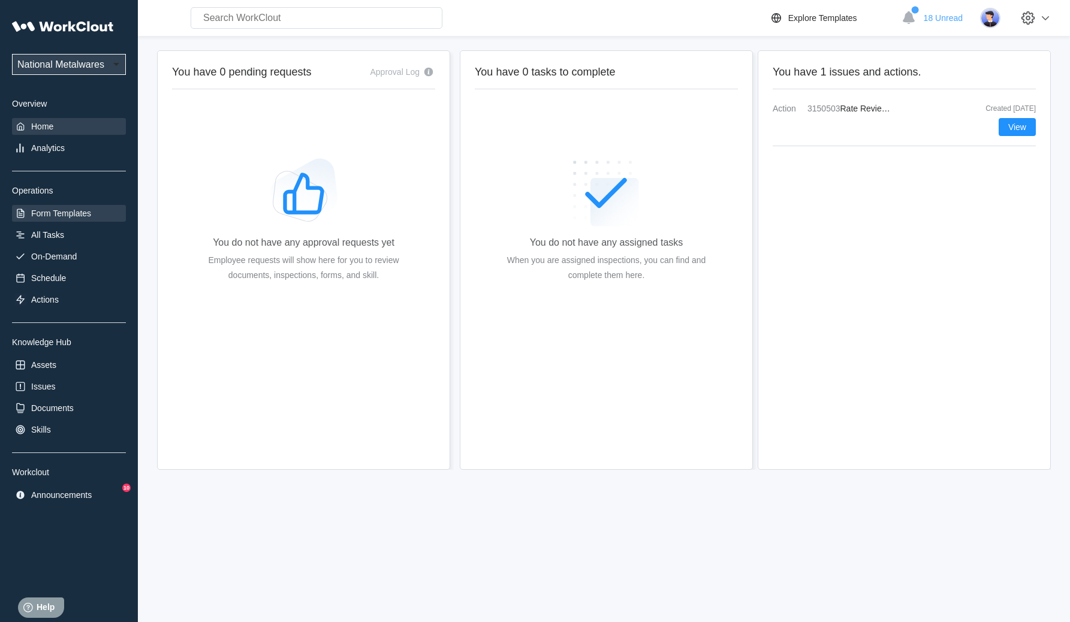
click at [54, 215] on div "Form Templates" at bounding box center [61, 214] width 60 height 10
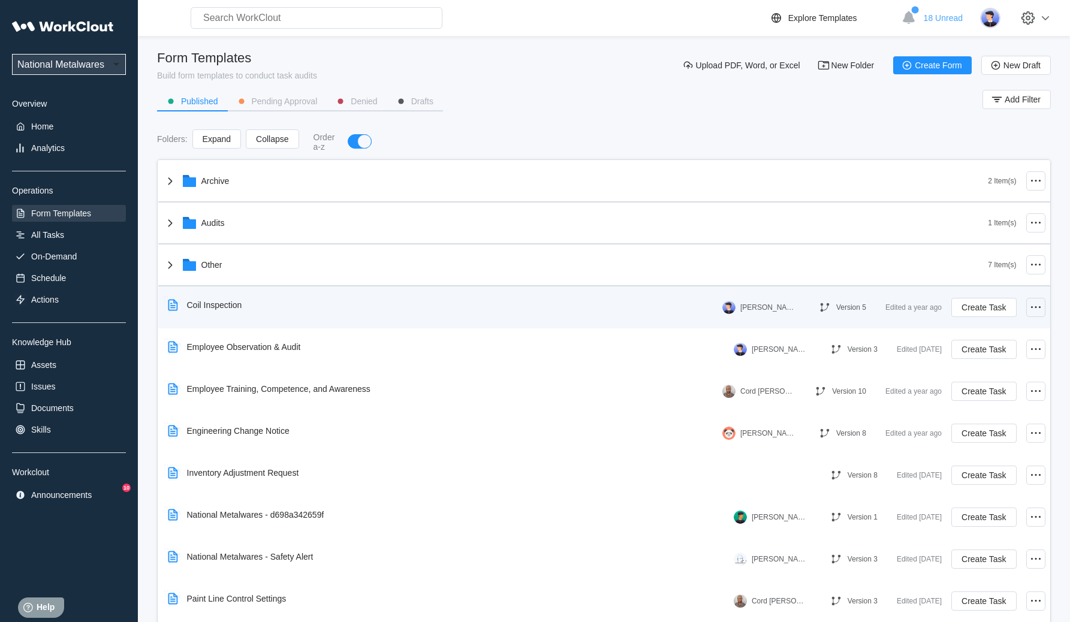
click at [1028, 304] on icon at bounding box center [1035, 307] width 14 height 14
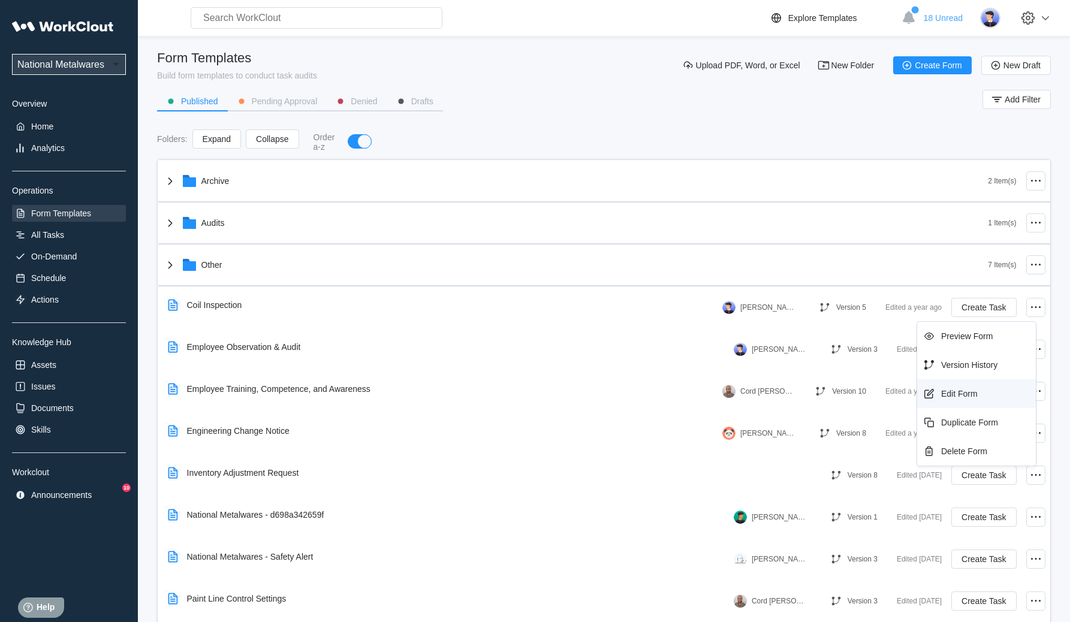
click at [963, 391] on div "Edit Form" at bounding box center [959, 394] width 37 height 10
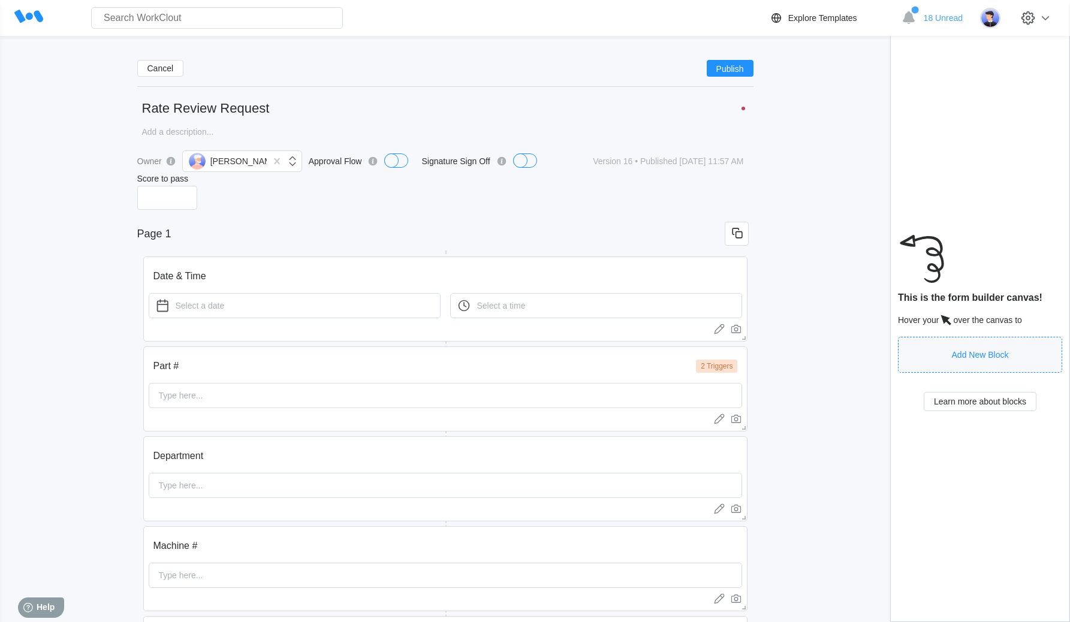
click at [299, 110] on input "Rate Review Request" at bounding box center [445, 108] width 616 height 24
type input "Rate Review Request -t"
click at [728, 70] on span "Publish" at bounding box center [730, 68] width 28 height 7
click at [310, 112] on input "Rate Review Request -t" at bounding box center [445, 108] width 616 height 24
type input "Rate Review Request"
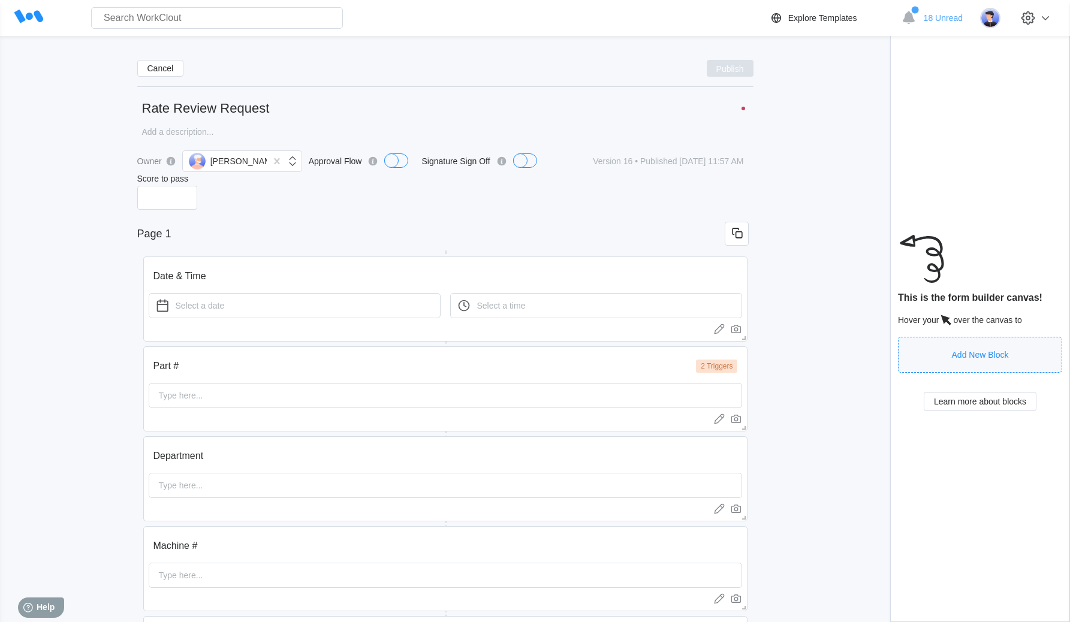
click at [731, 71] on span "Publish" at bounding box center [730, 68] width 28 height 7
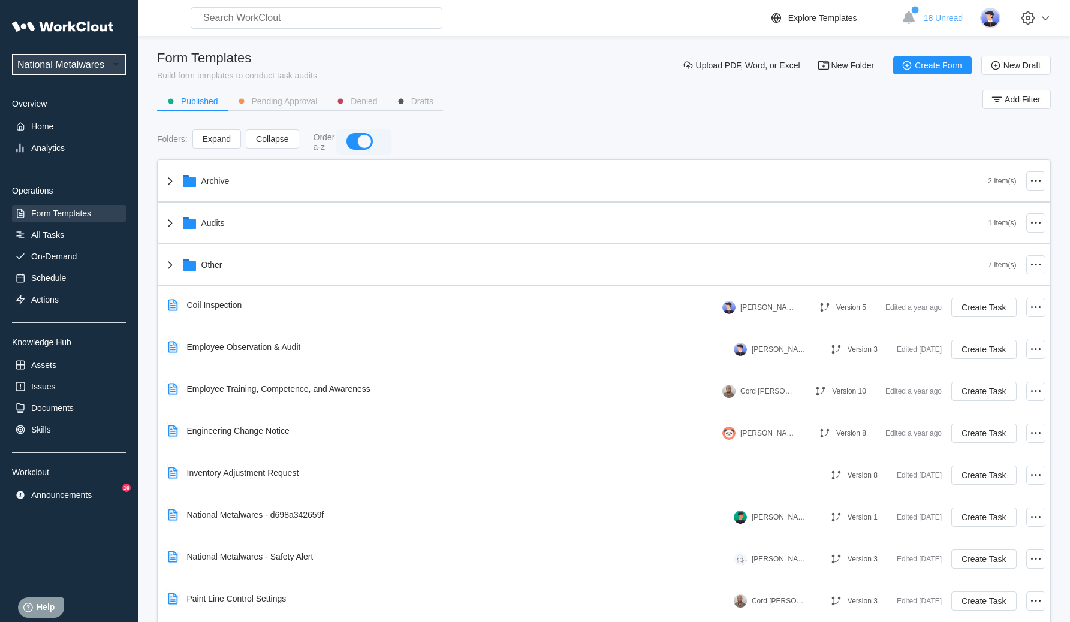
click at [355, 144] on button "button" at bounding box center [360, 141] width 24 height 14
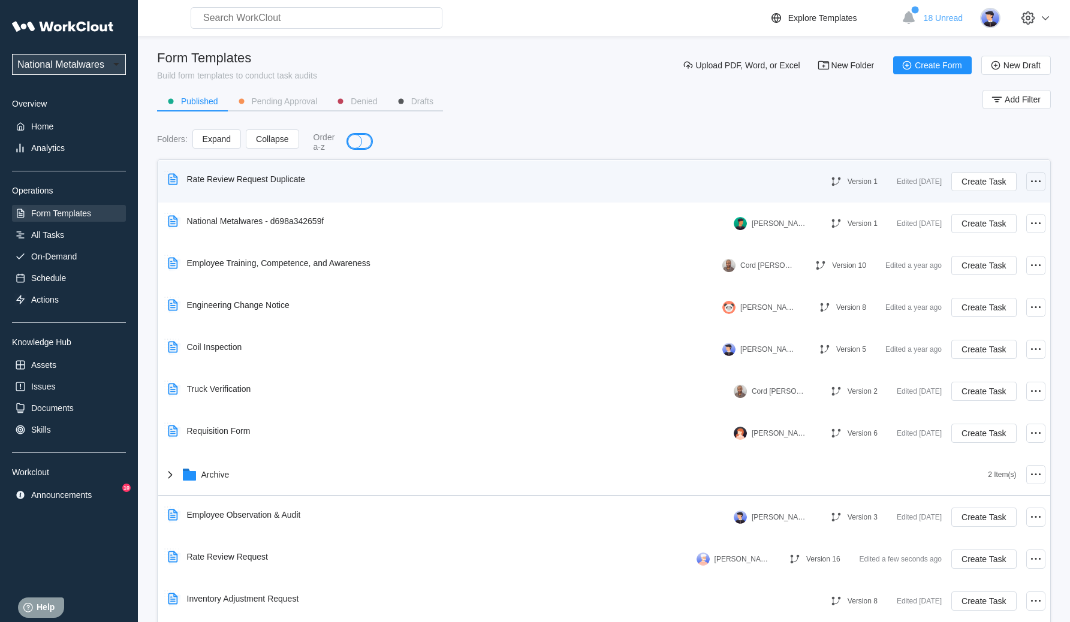
click at [1028, 177] on icon at bounding box center [1035, 181] width 14 height 14
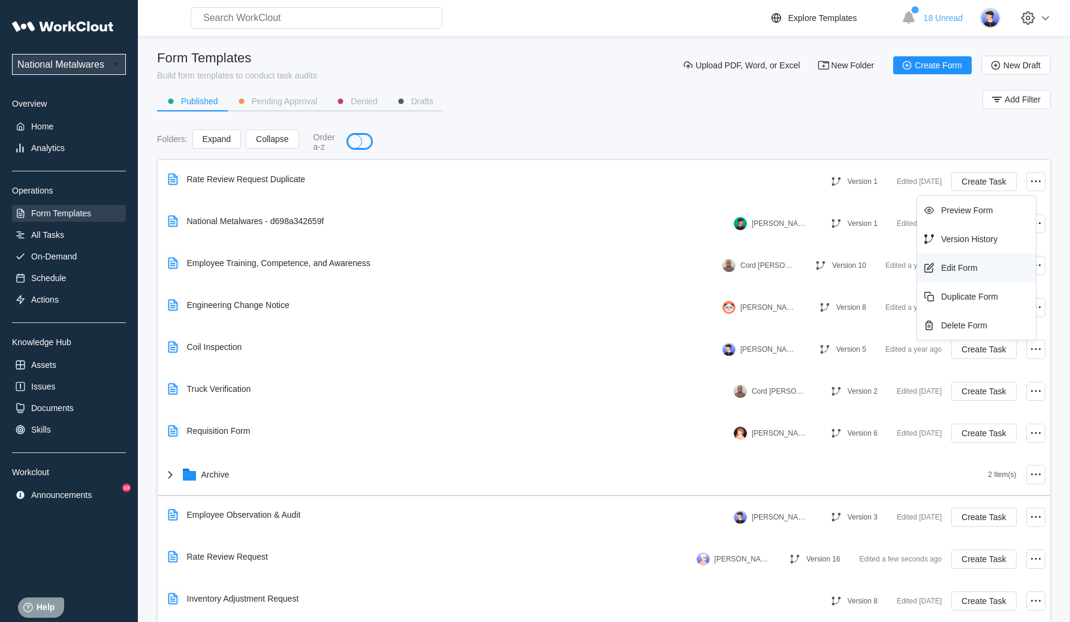
click at [985, 264] on div "Edit Form" at bounding box center [976, 267] width 109 height 19
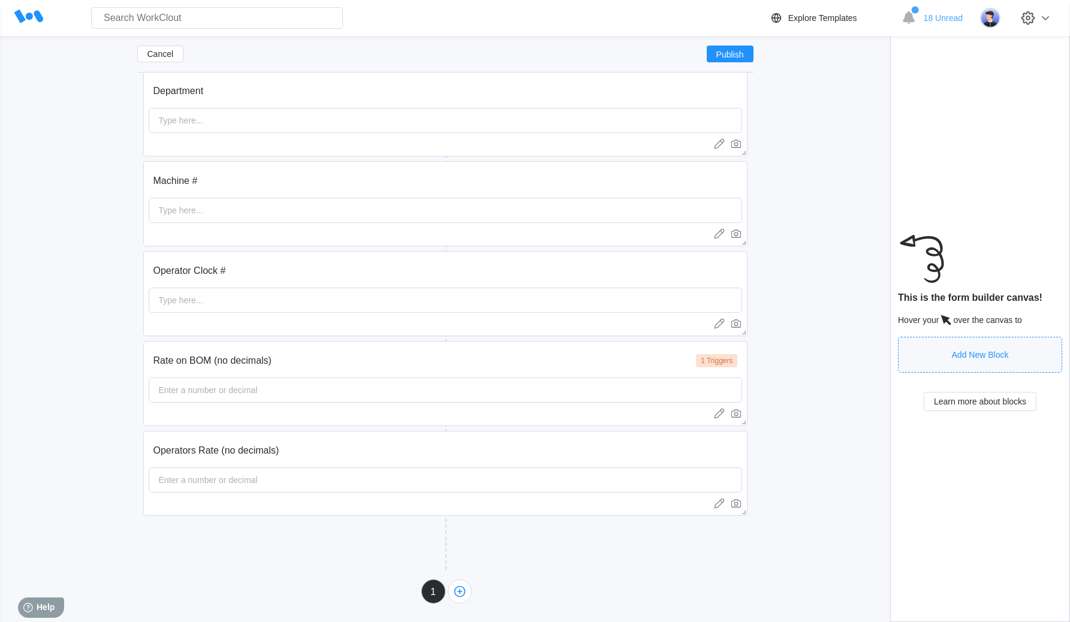
scroll to position [370, 0]
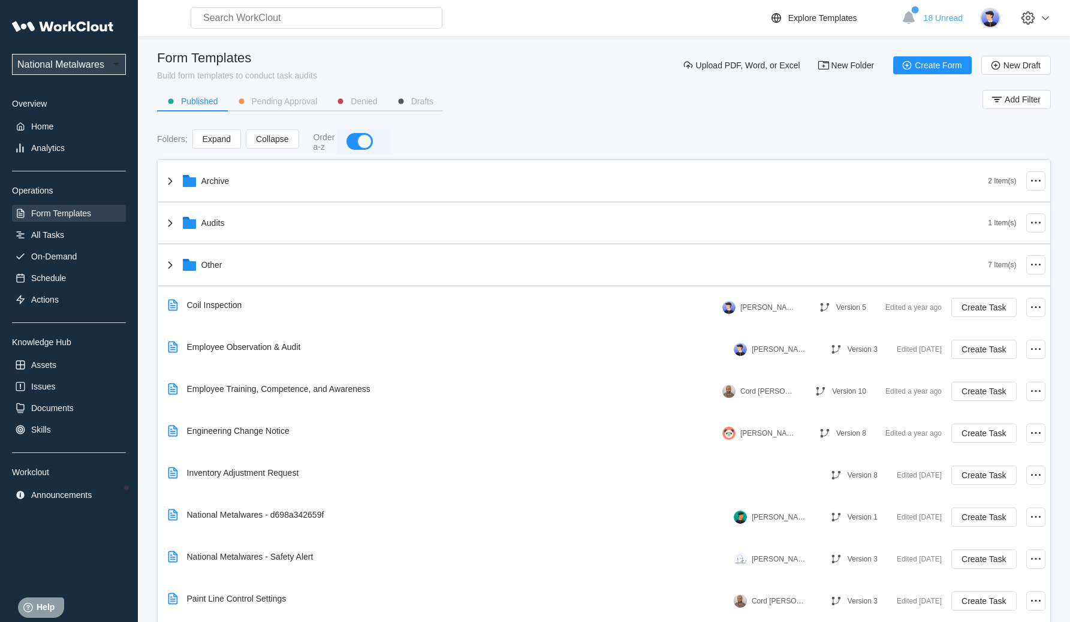
click at [357, 141] on div "button" at bounding box center [364, 141] width 14 height 14
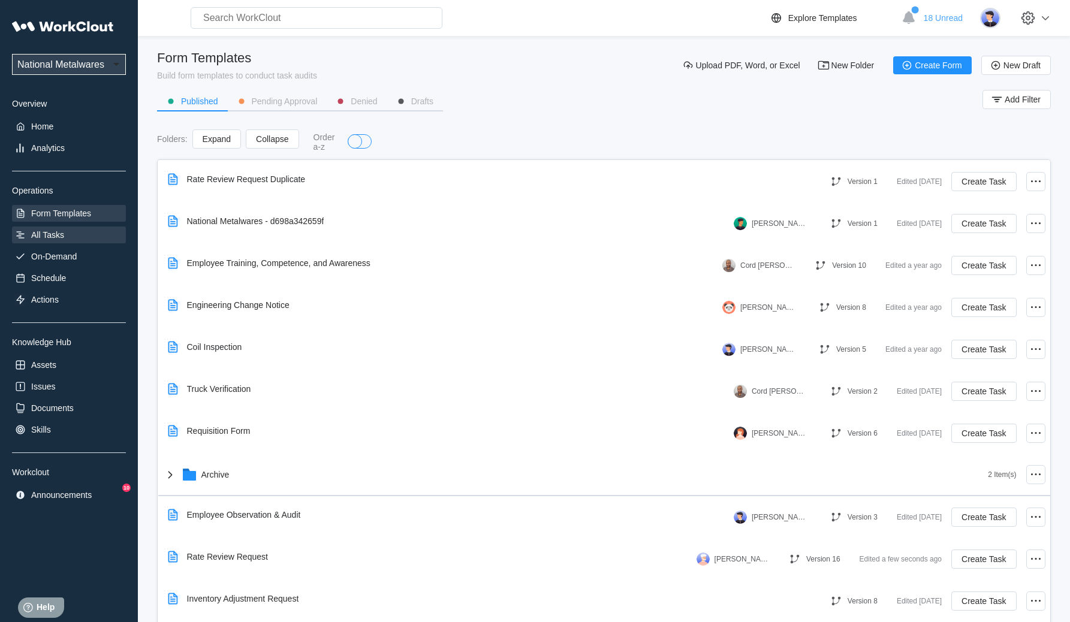
click at [97, 236] on div "All Tasks" at bounding box center [69, 235] width 114 height 17
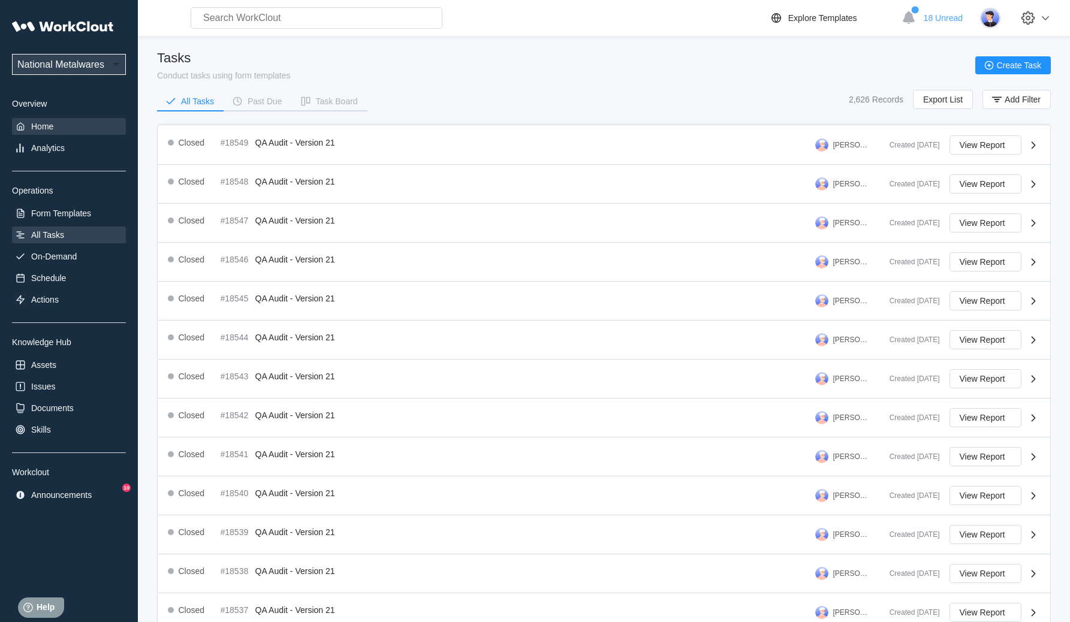
click at [56, 126] on div "Home" at bounding box center [69, 126] width 114 height 17
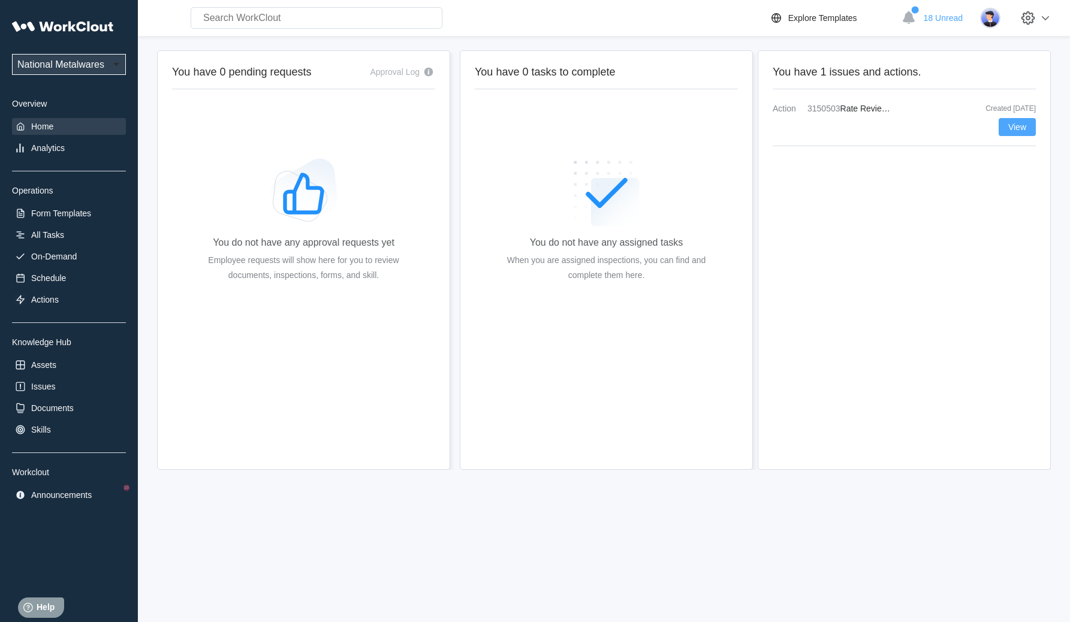
click at [1019, 126] on span "View" at bounding box center [1017, 127] width 18 height 8
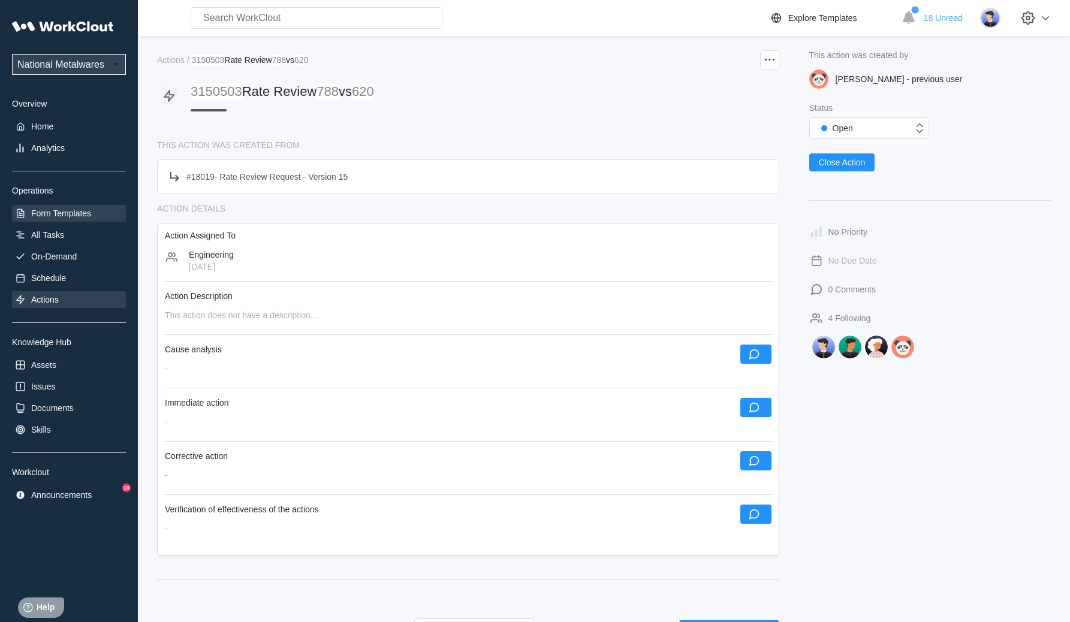
click at [79, 216] on div "Form Templates" at bounding box center [61, 214] width 60 height 10
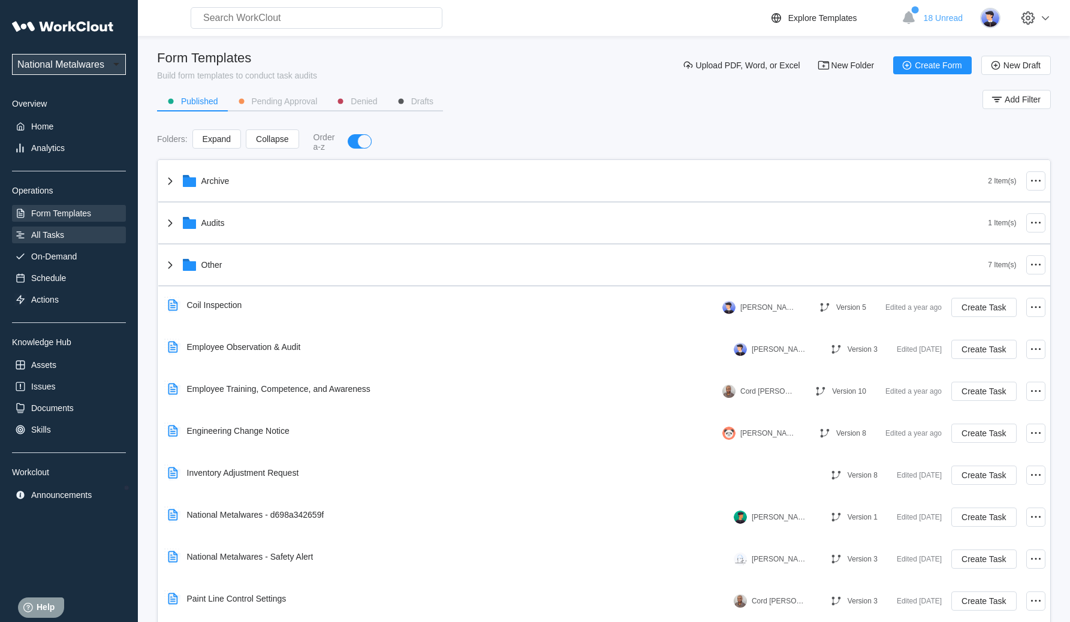
click at [79, 242] on div "All Tasks" at bounding box center [69, 235] width 114 height 17
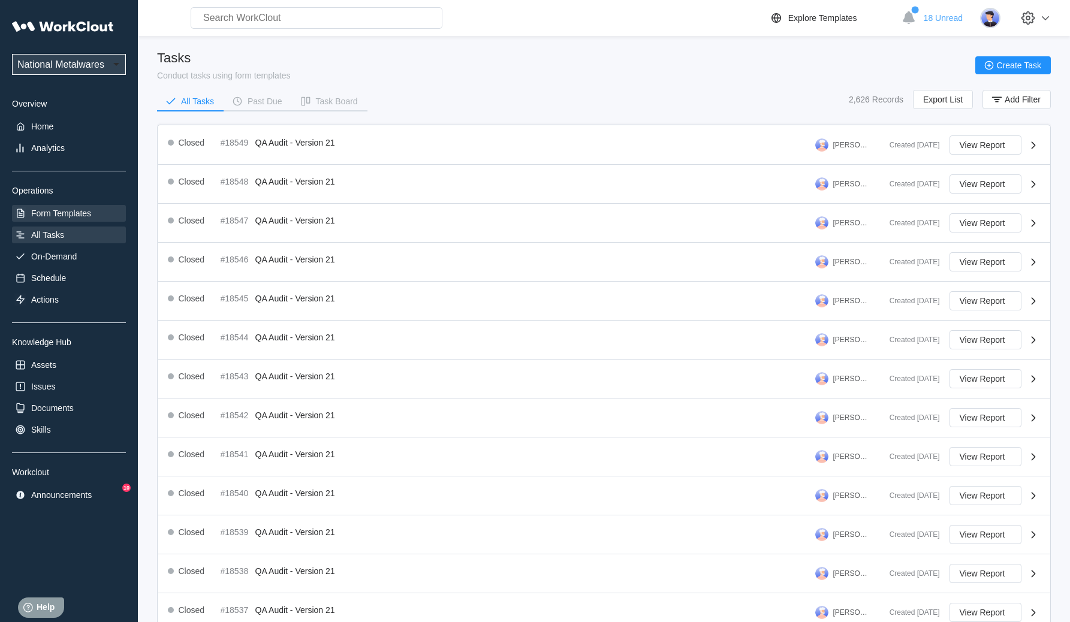
click at [49, 213] on div "Form Templates" at bounding box center [61, 214] width 60 height 10
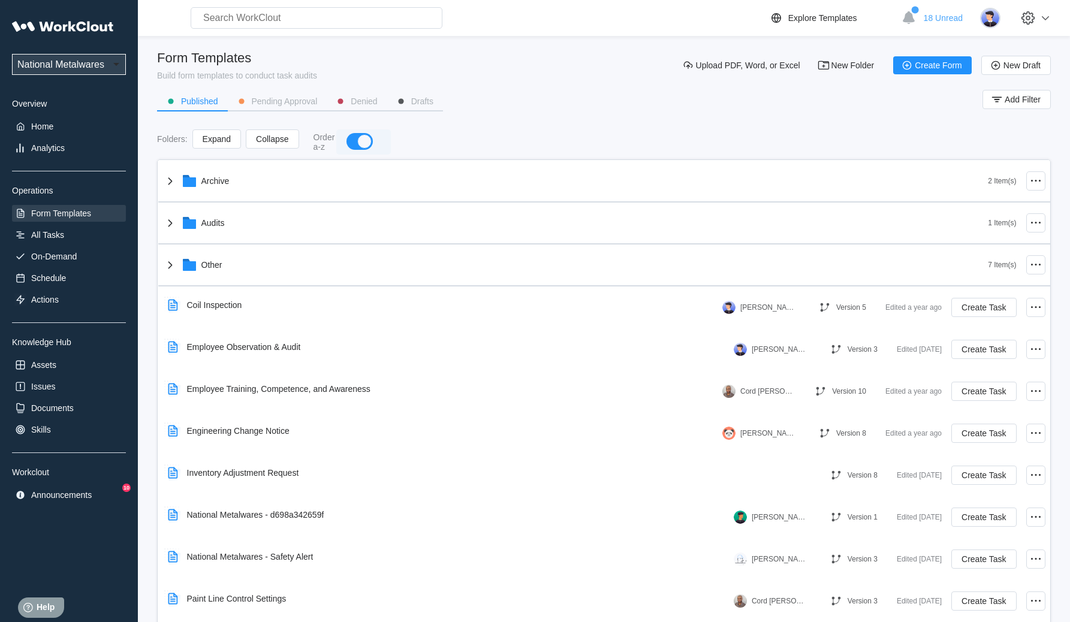
click at [358, 140] on div "button" at bounding box center [364, 141] width 14 height 14
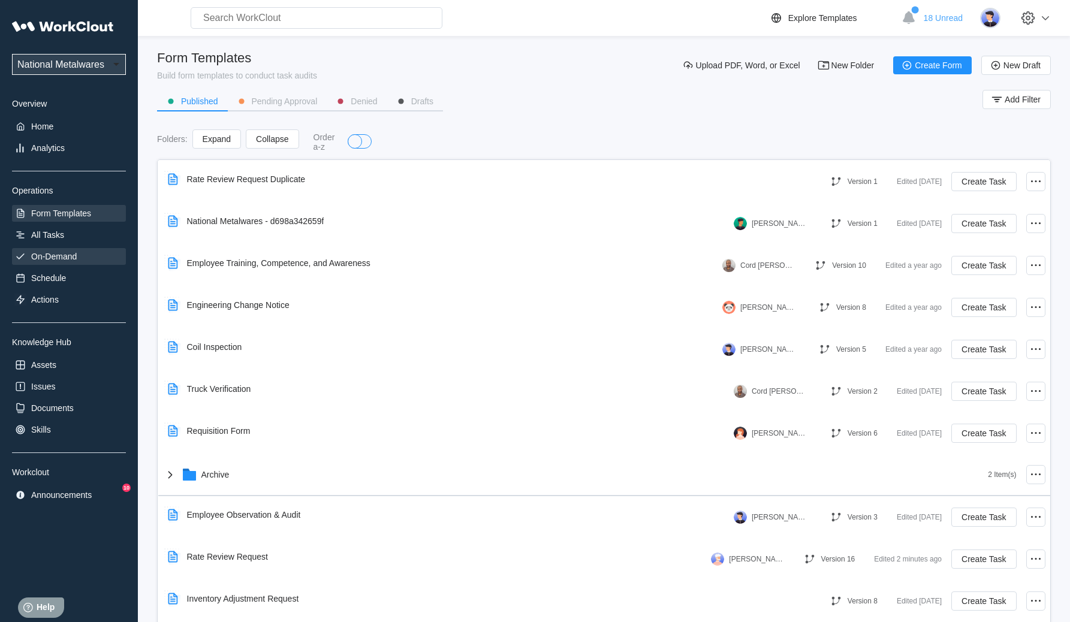
click at [61, 252] on div "On-Demand" at bounding box center [54, 257] width 46 height 10
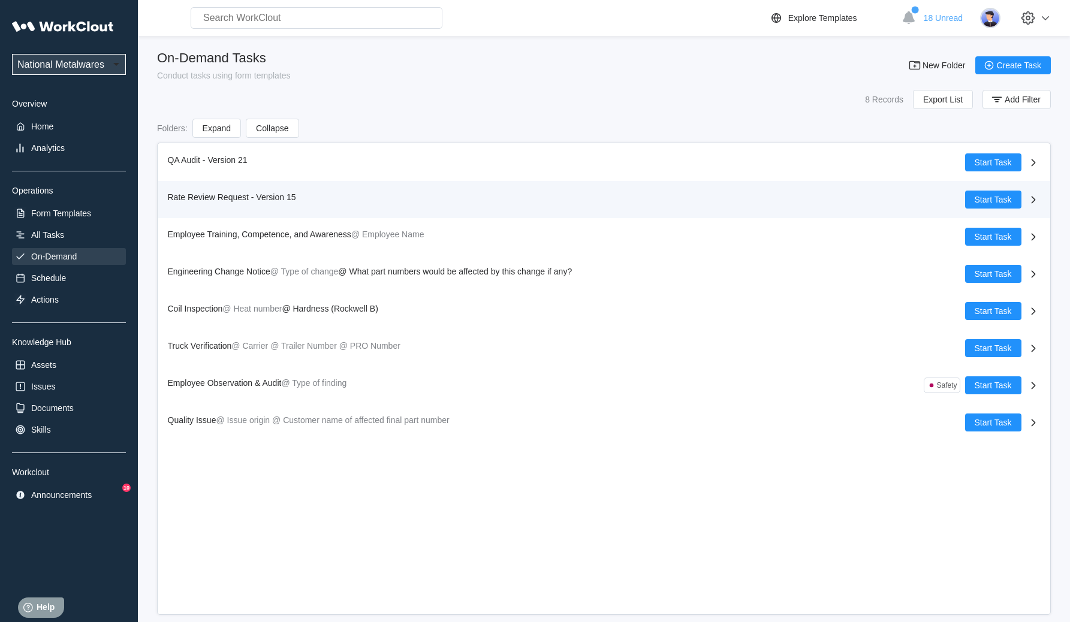
click at [276, 194] on span "Rate Review Request - Version 15" at bounding box center [232, 197] width 128 height 10
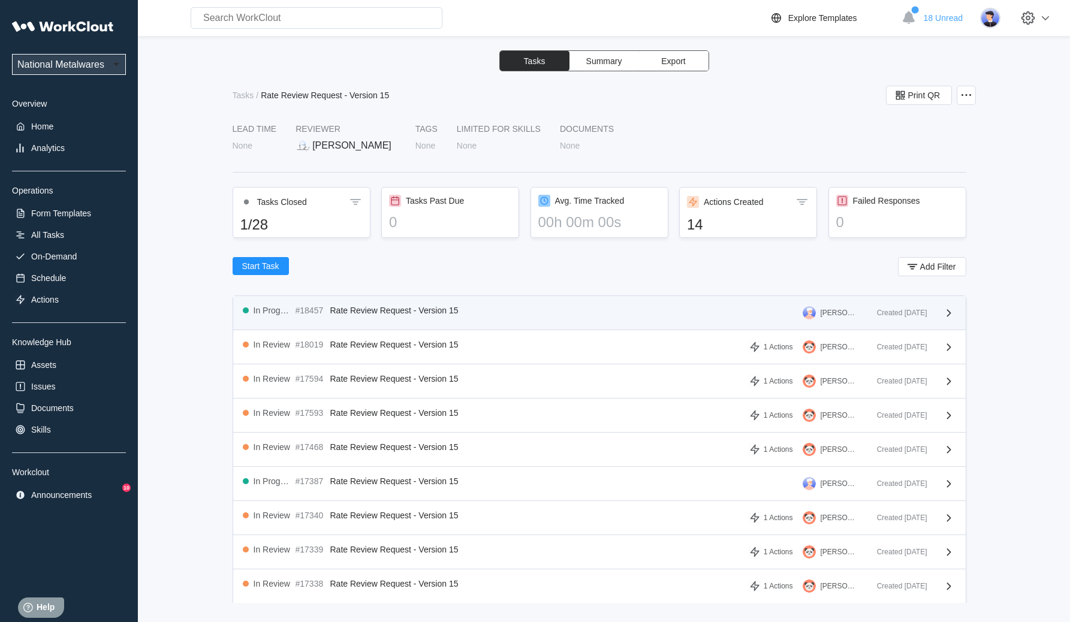
click at [494, 315] on div "In Progress #18457 Rate Review Request - Version 15 [PERSON_NAME]" at bounding box center [555, 313] width 624 height 14
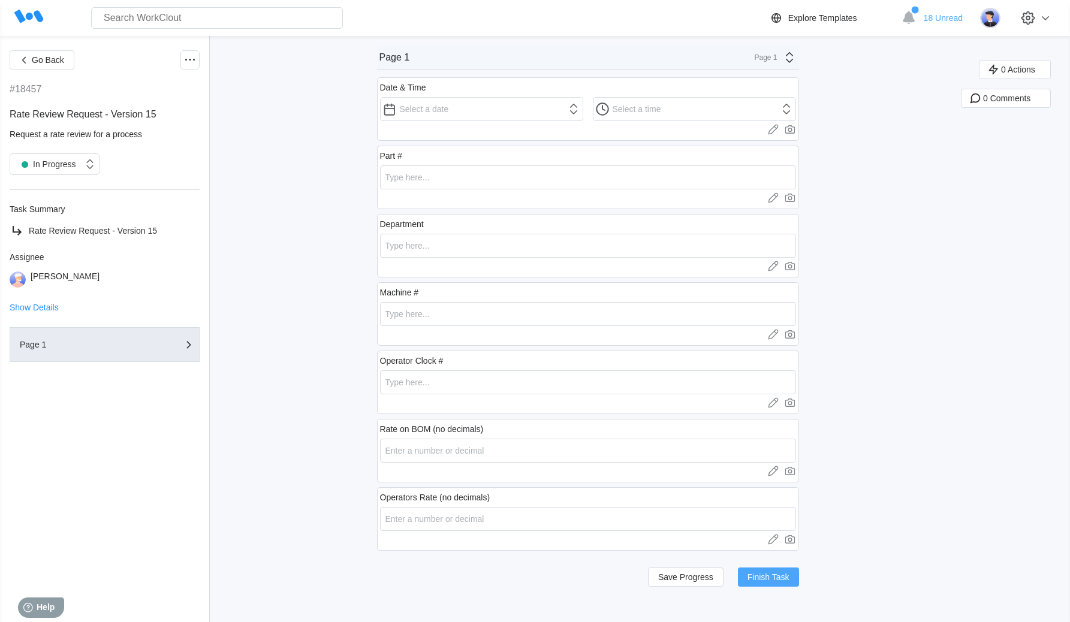
click at [786, 577] on span "Finish Task" at bounding box center [768, 577] width 42 height 8
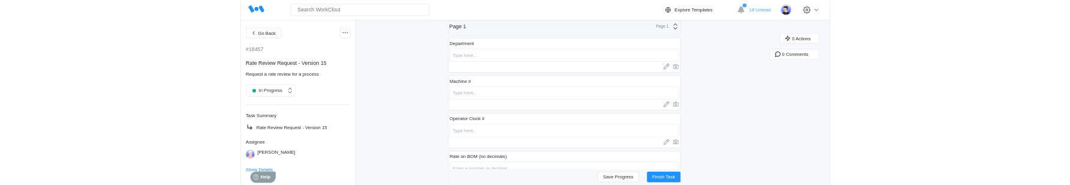
scroll to position [155, 0]
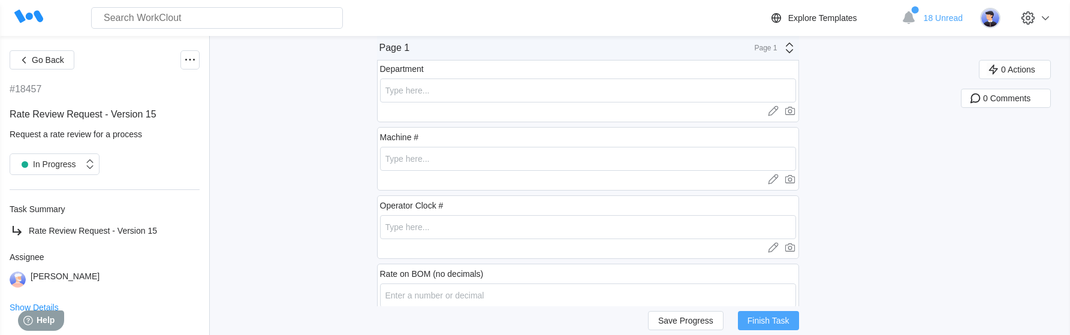
click at [784, 316] on span "Finish Task" at bounding box center [768, 320] width 42 height 8
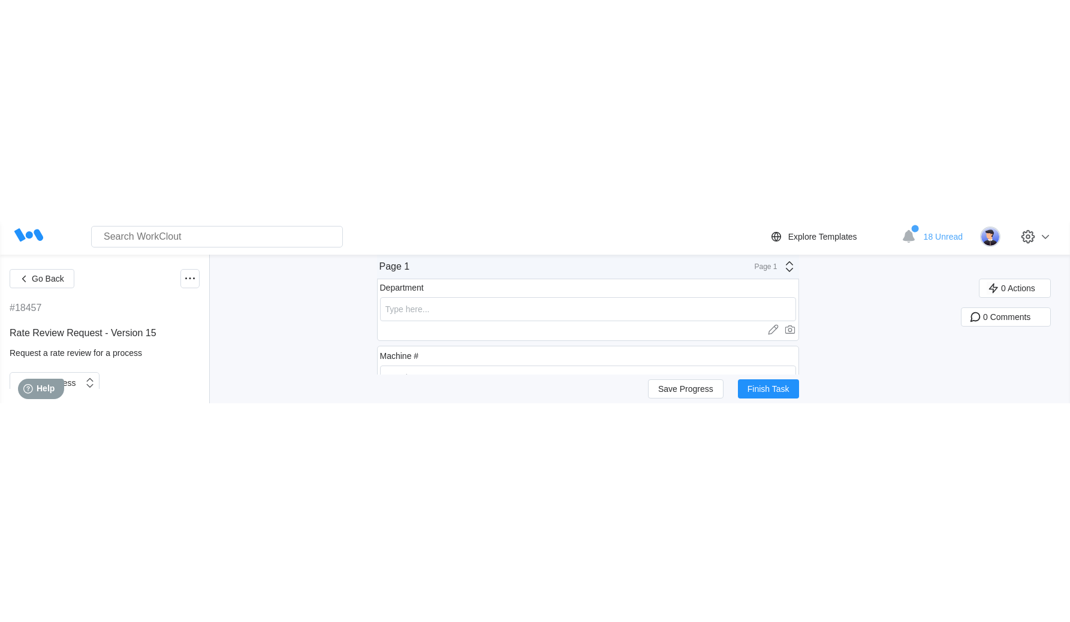
scroll to position [0, 0]
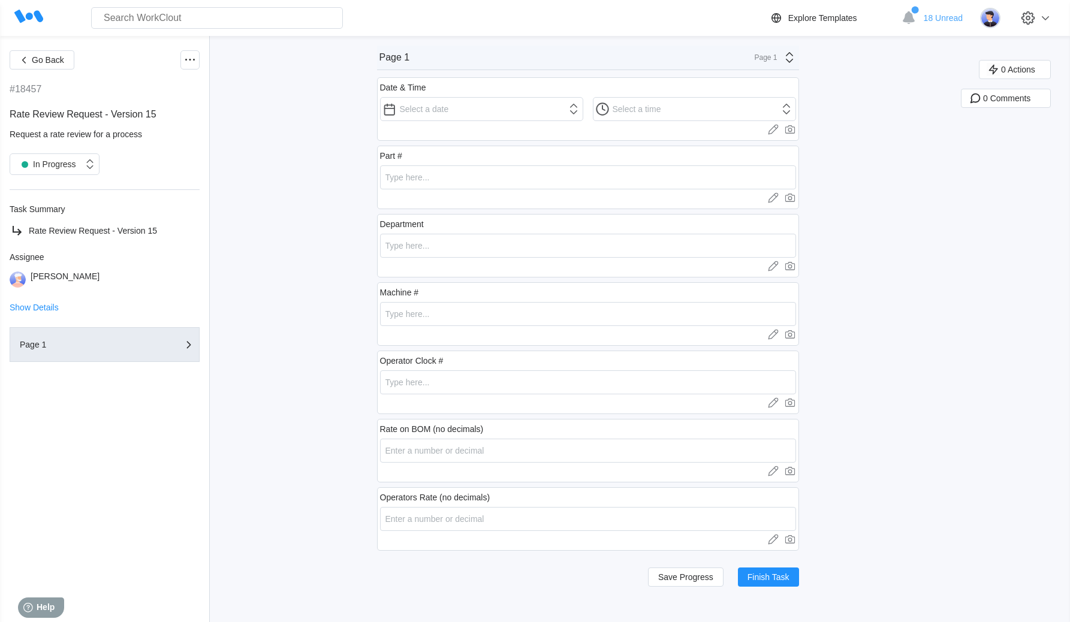
click at [312, 182] on div "Go Back #18457 Rate Review Request - Version 15 Request a rate review for a pro…" at bounding box center [535, 329] width 1070 height 586
click at [58, 59] on span "Go Back" at bounding box center [48, 60] width 32 height 8
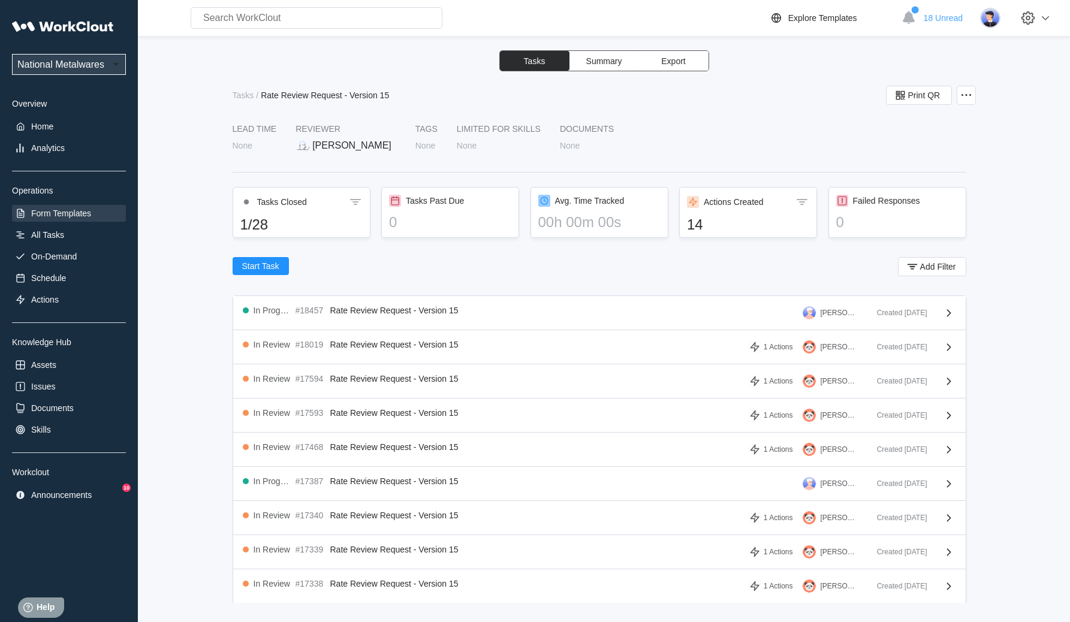
click at [80, 219] on div "Form Templates" at bounding box center [69, 213] width 114 height 17
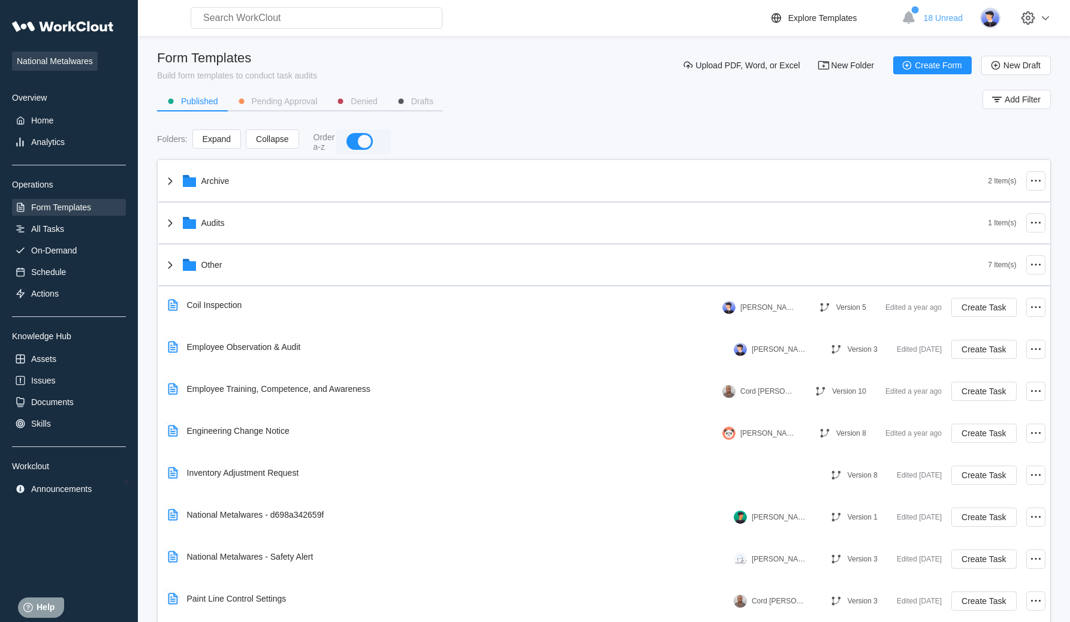
click at [369, 136] on div "button" at bounding box center [364, 141] width 14 height 14
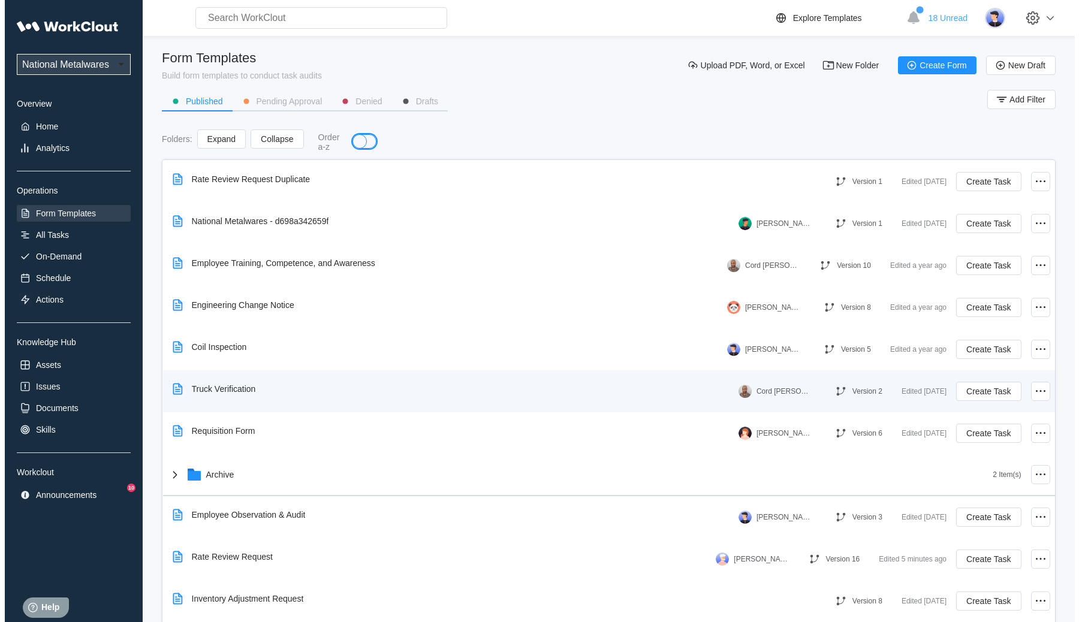
scroll to position [80, 0]
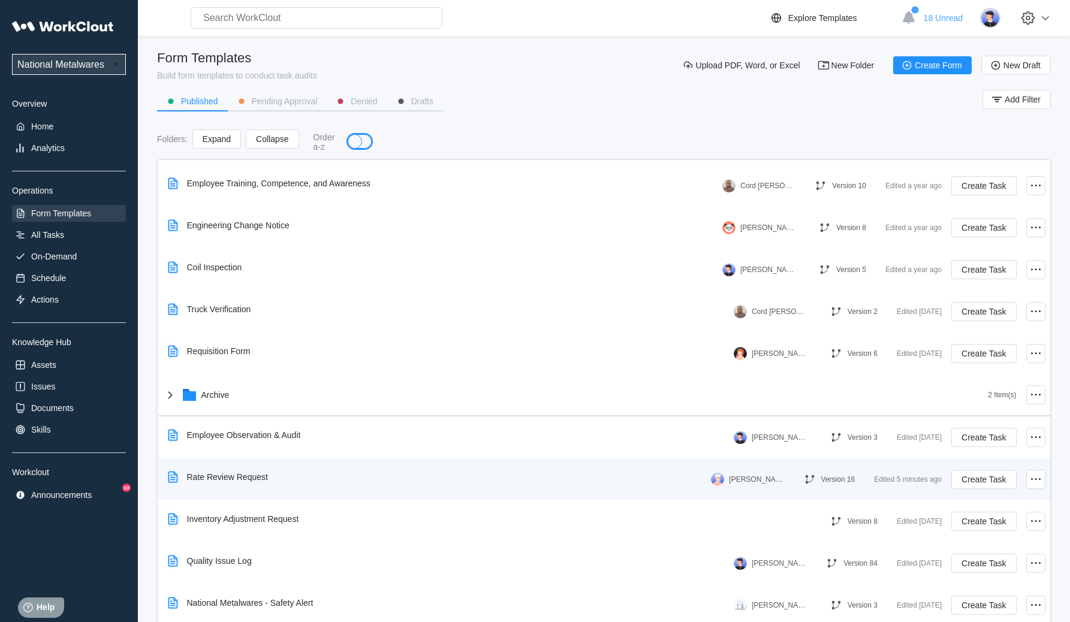
click at [489, 474] on div "Rate Review Request" at bounding box center [437, 477] width 548 height 28
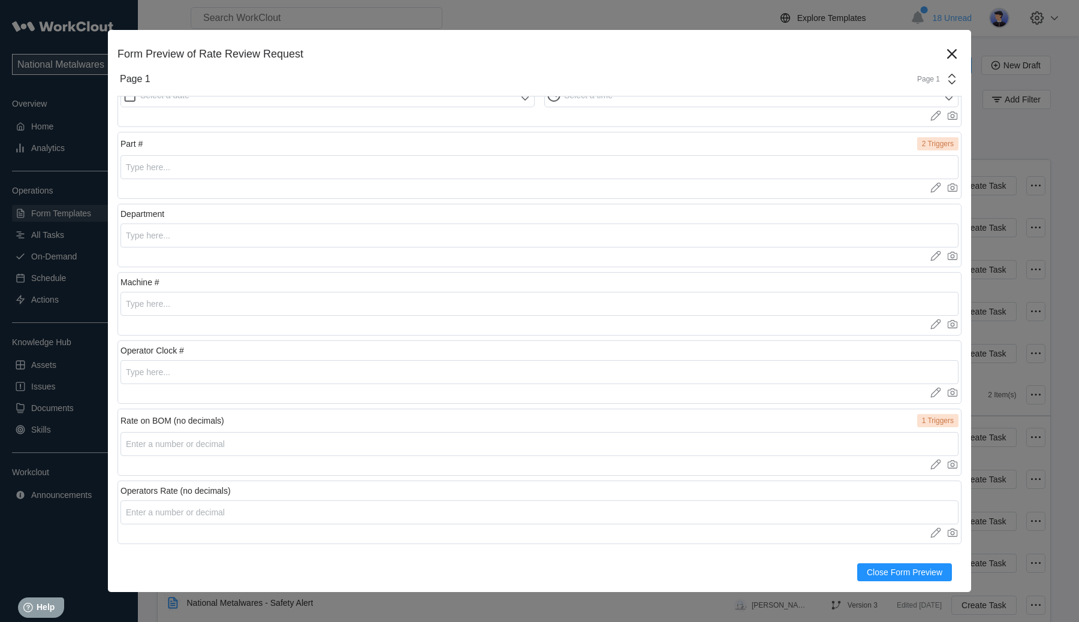
scroll to position [0, 0]
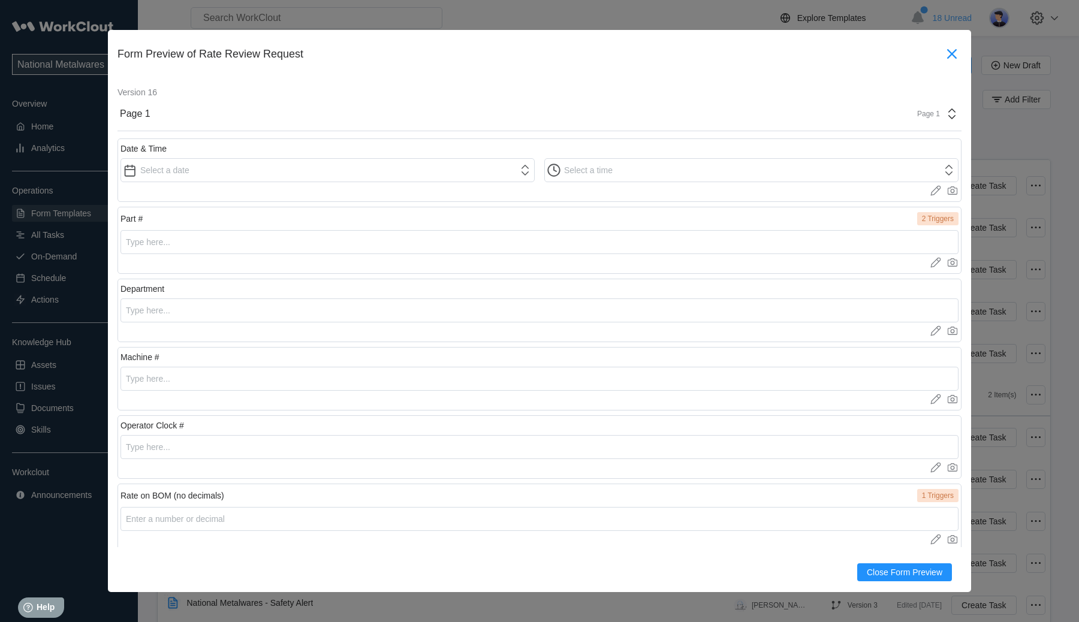
click at [947, 58] on icon at bounding box center [952, 54] width 10 height 10
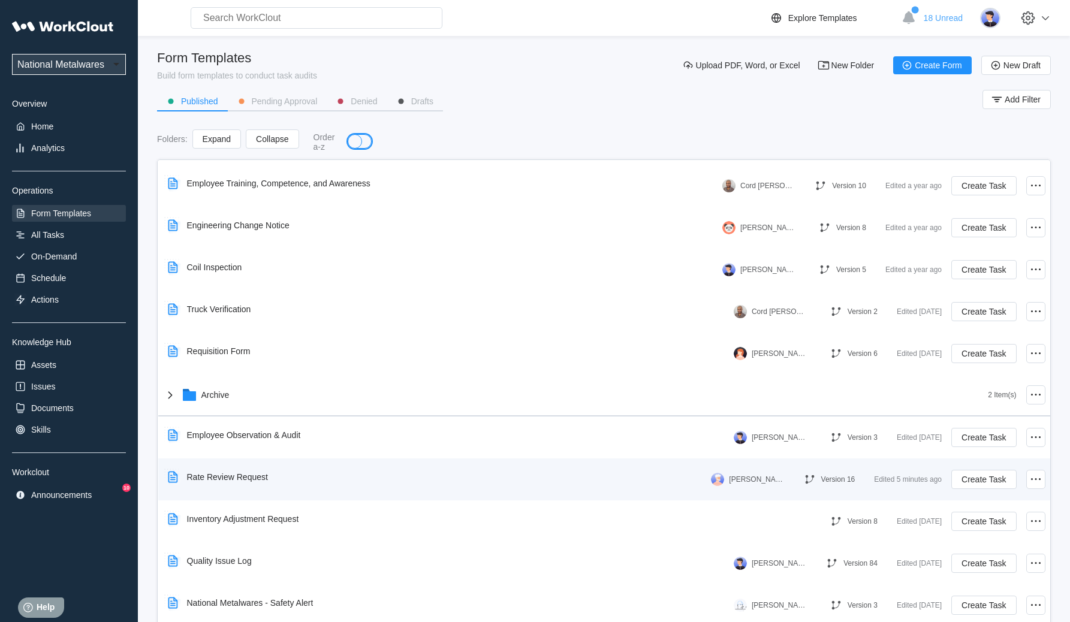
click at [832, 475] on div "Version 16" at bounding box center [838, 479] width 34 height 8
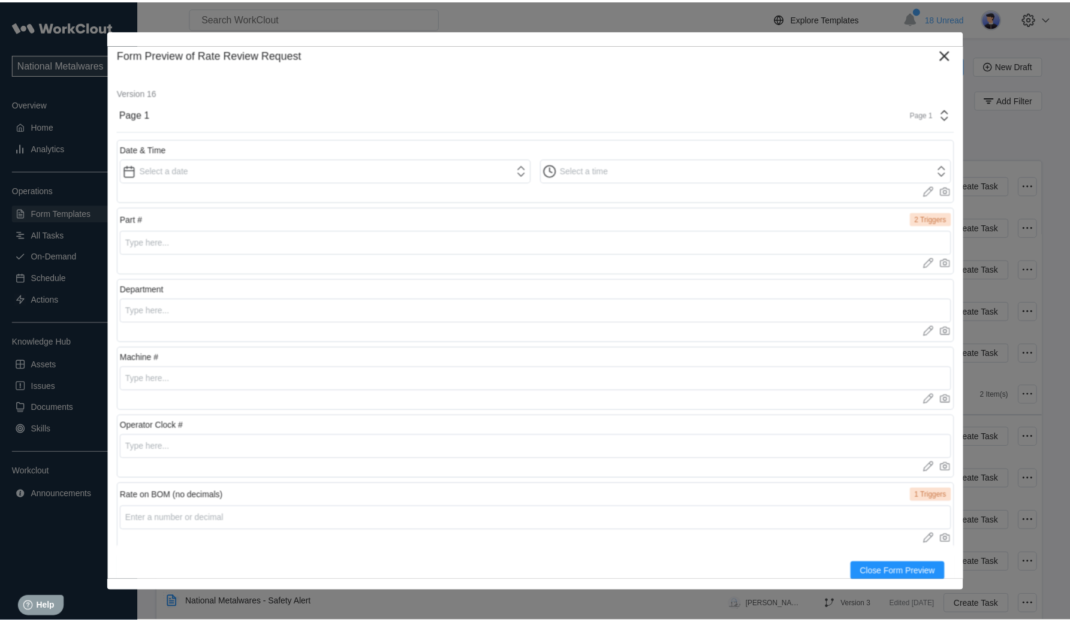
scroll to position [75, 0]
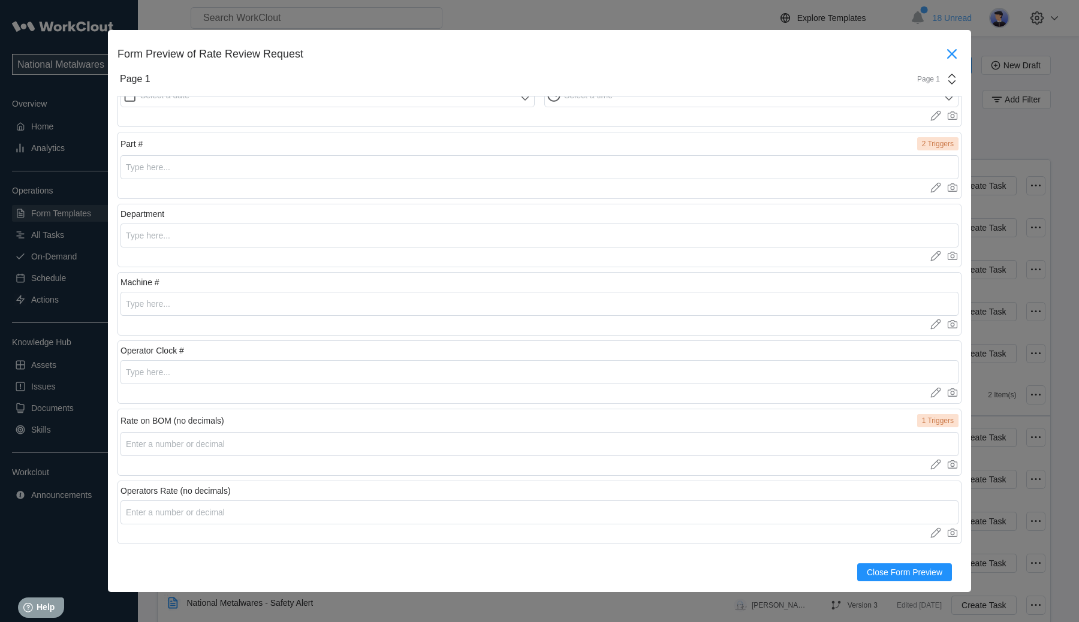
click at [942, 51] on icon at bounding box center [951, 53] width 19 height 19
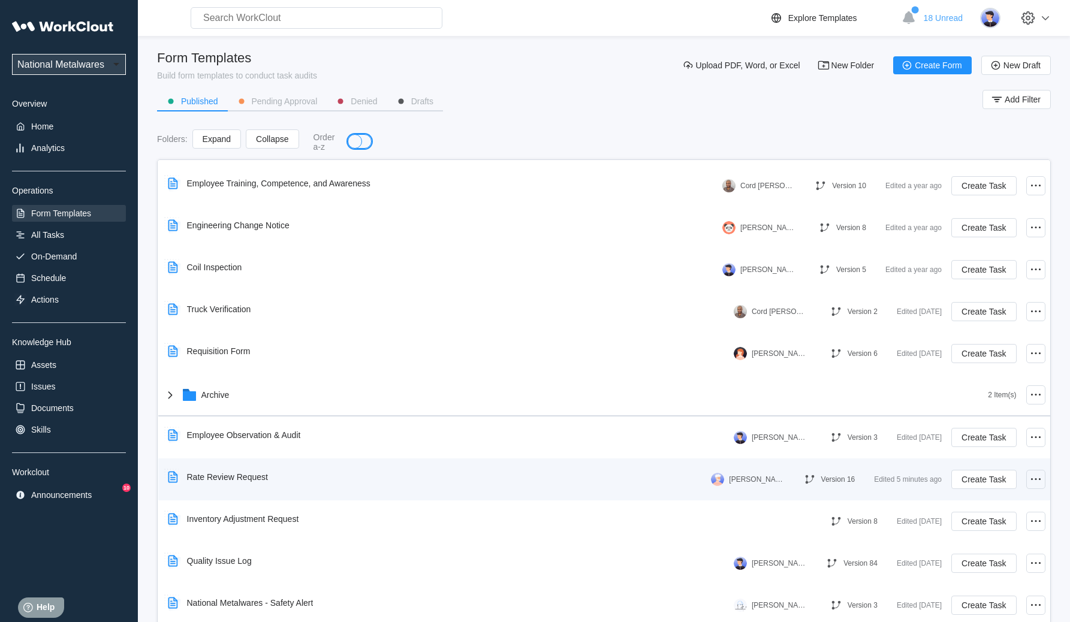
click at [1031, 482] on icon at bounding box center [1035, 479] width 14 height 14
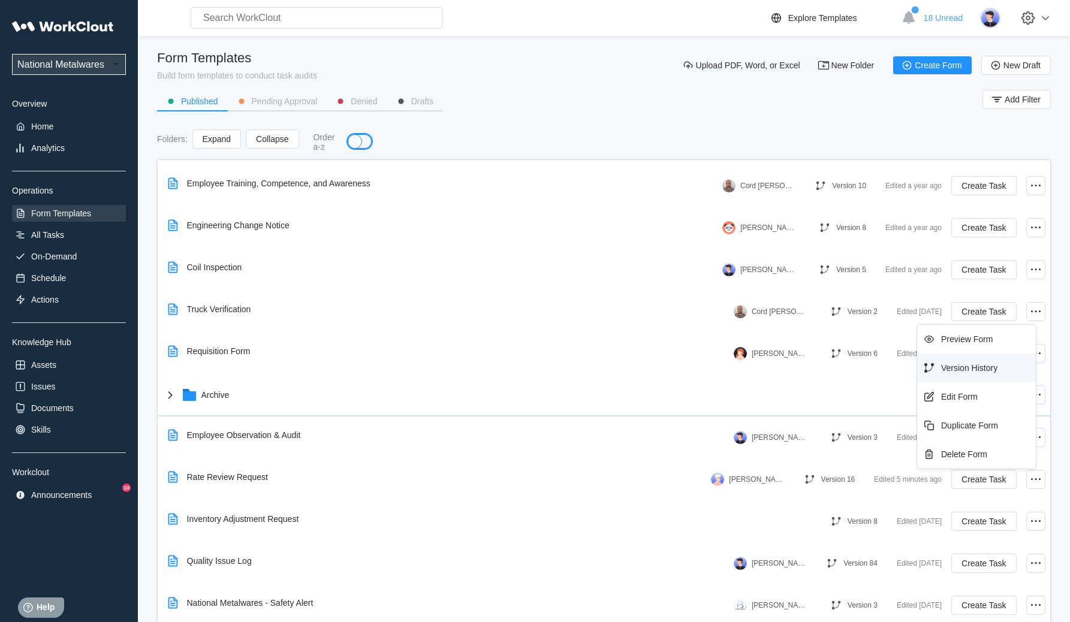
click at [1012, 373] on div "Version History" at bounding box center [976, 367] width 109 height 19
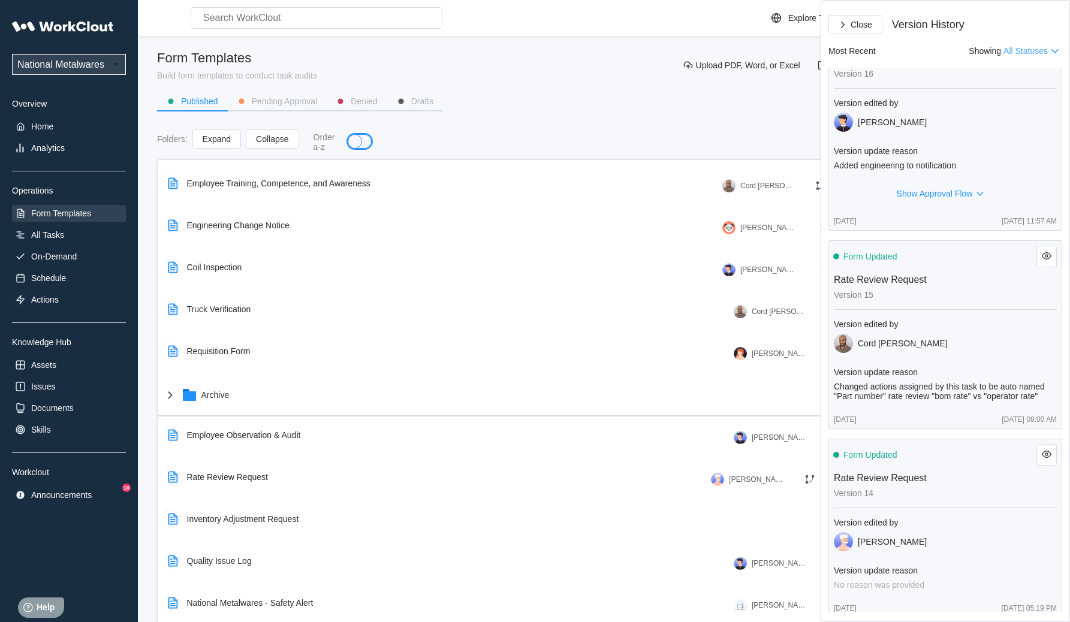
scroll to position [0, 0]
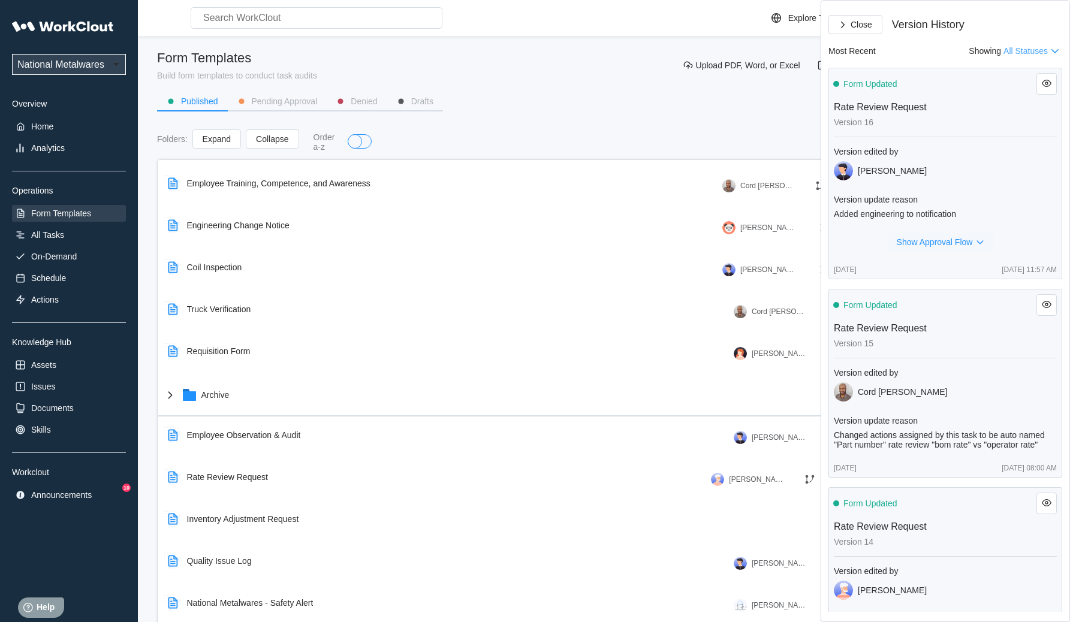
click at [978, 243] on icon "button" at bounding box center [979, 242] width 13 height 13
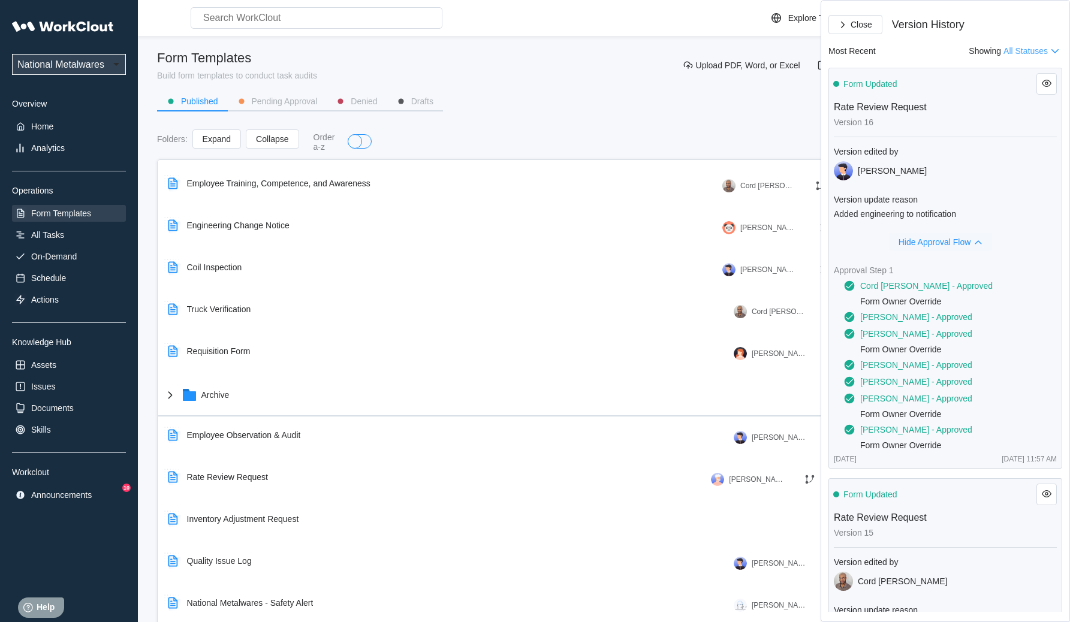
click at [978, 243] on icon "button" at bounding box center [977, 242] width 13 height 13
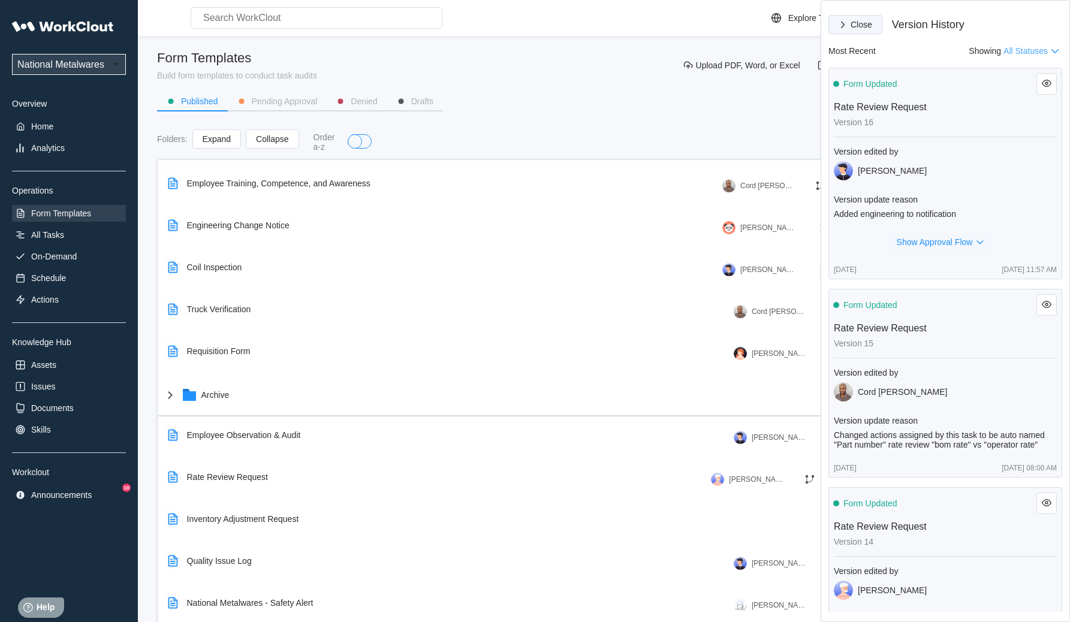
click at [853, 29] on button "Close" at bounding box center [855, 24] width 54 height 19
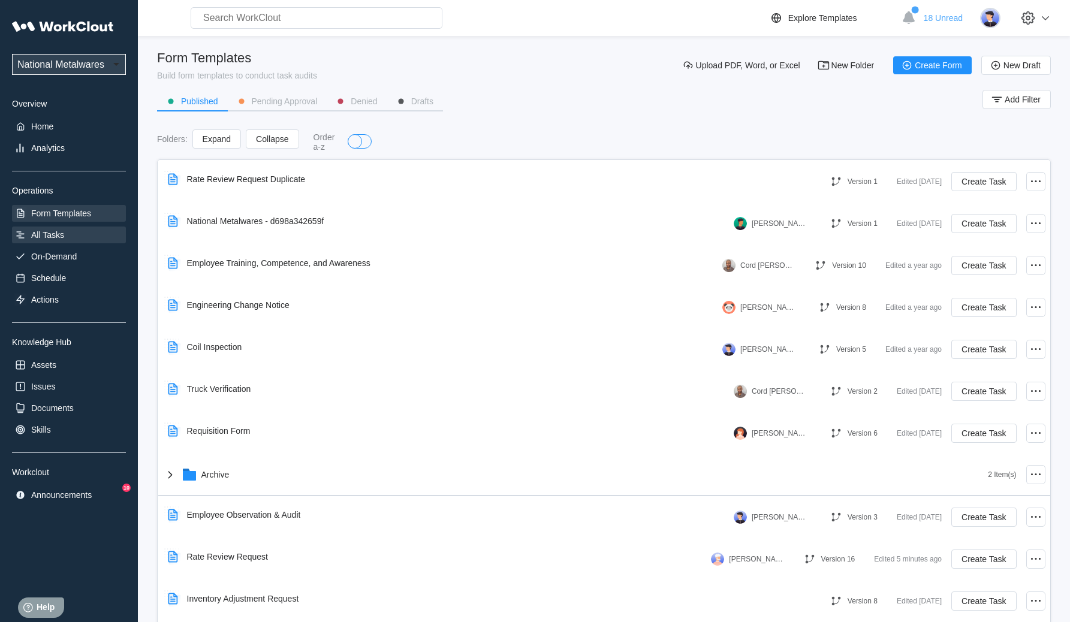
click at [59, 237] on div "All Tasks" at bounding box center [47, 235] width 33 height 10
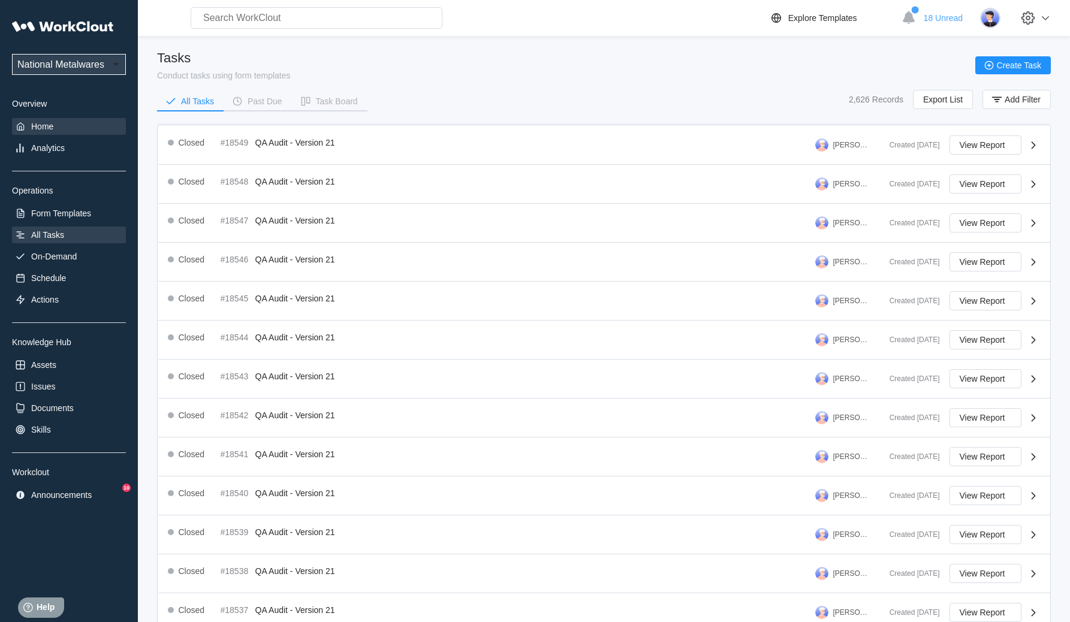
click at [62, 118] on div "Home" at bounding box center [69, 126] width 114 height 17
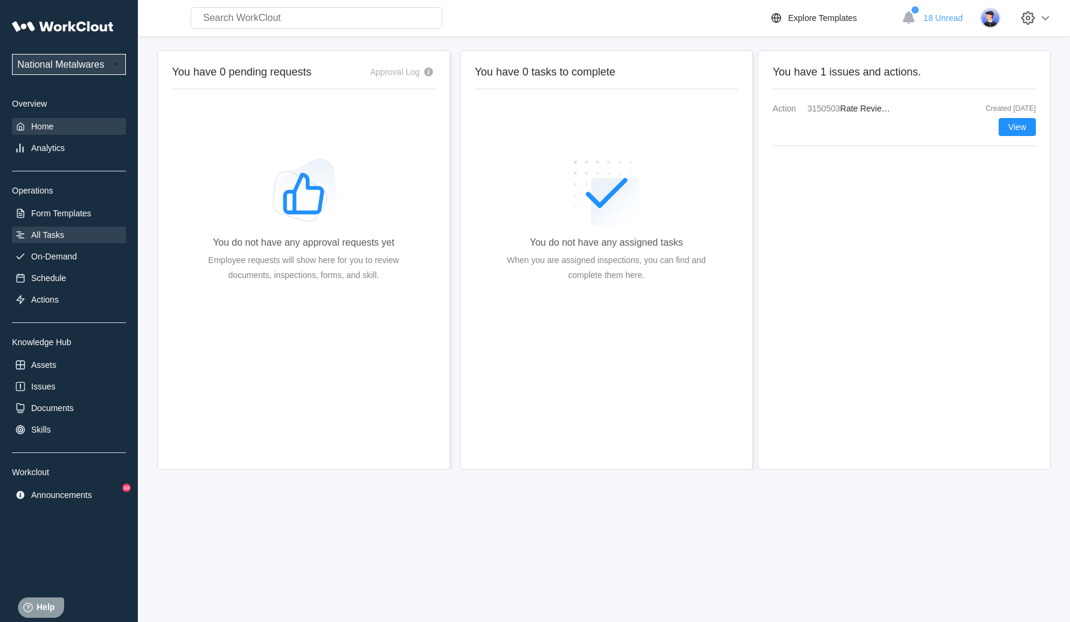
click at [34, 237] on div "All Tasks" at bounding box center [47, 235] width 33 height 10
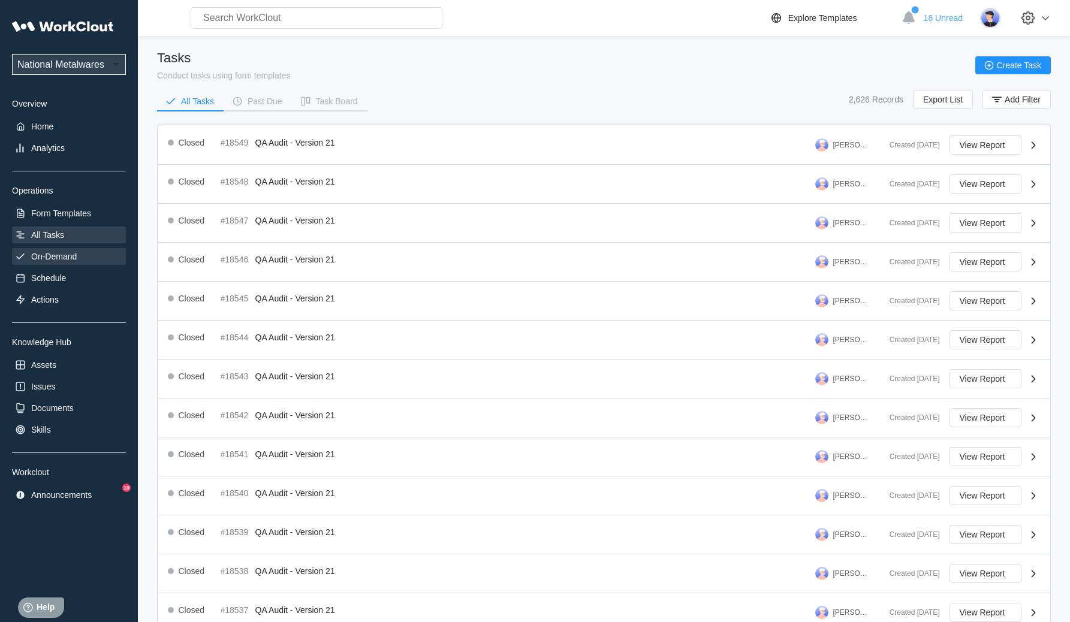
click at [79, 259] on div "On-Demand" at bounding box center [69, 256] width 114 height 17
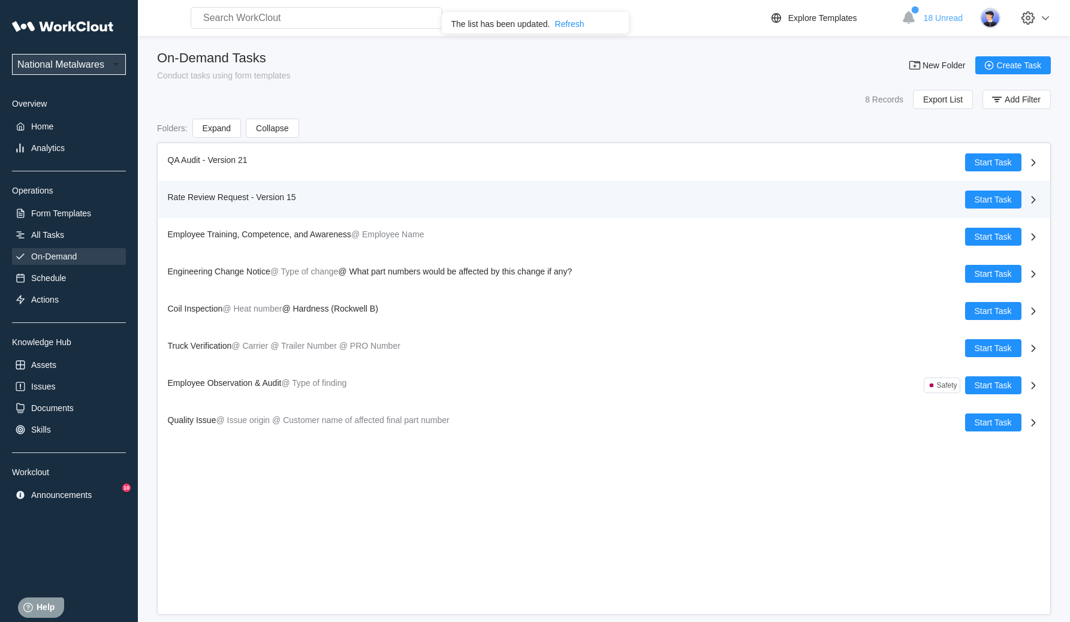
click at [373, 195] on div "Rate Review Request - Version 15" at bounding box center [566, 200] width 797 height 18
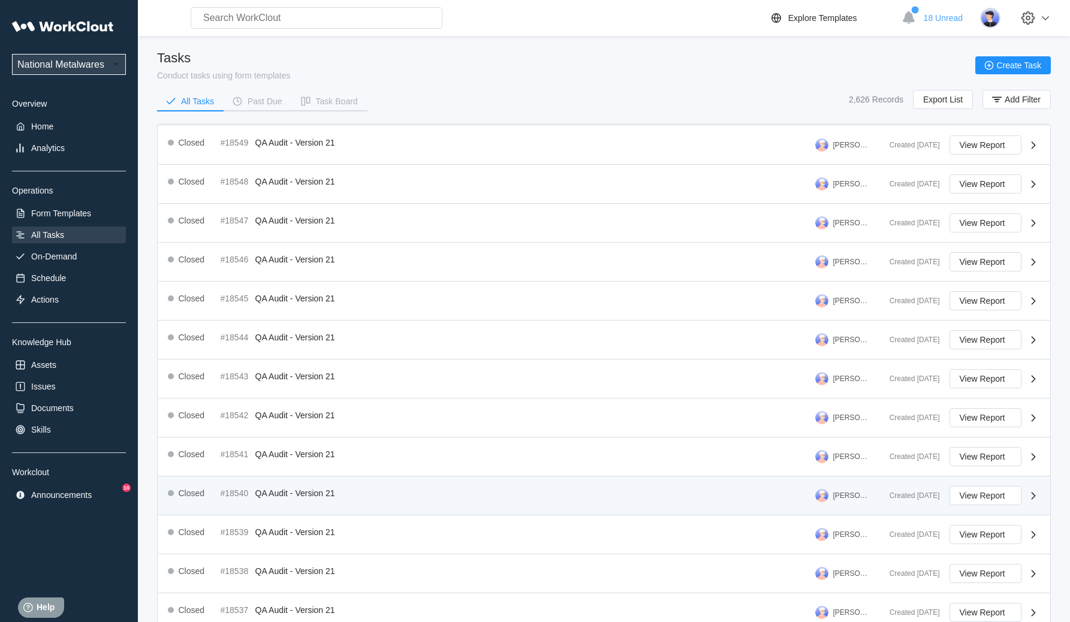
scroll to position [145, 0]
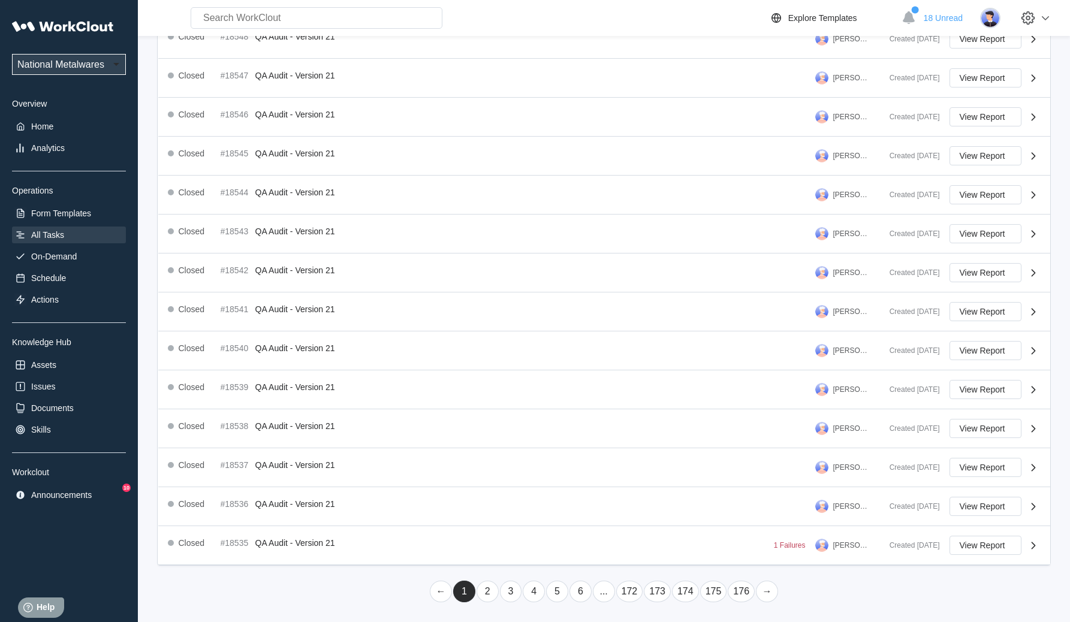
click at [490, 593] on link "2" at bounding box center [487, 592] width 22 height 22
click at [544, 594] on li "4" at bounding box center [533, 591] width 23 height 23
click at [539, 596] on link "4" at bounding box center [534, 592] width 22 height 22
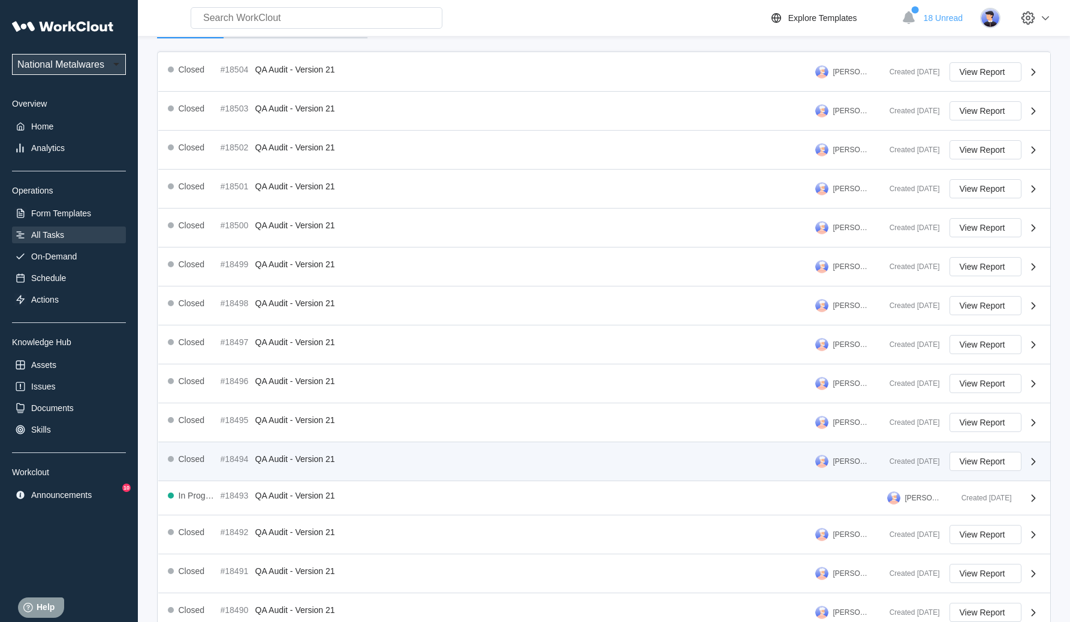
scroll to position [140, 0]
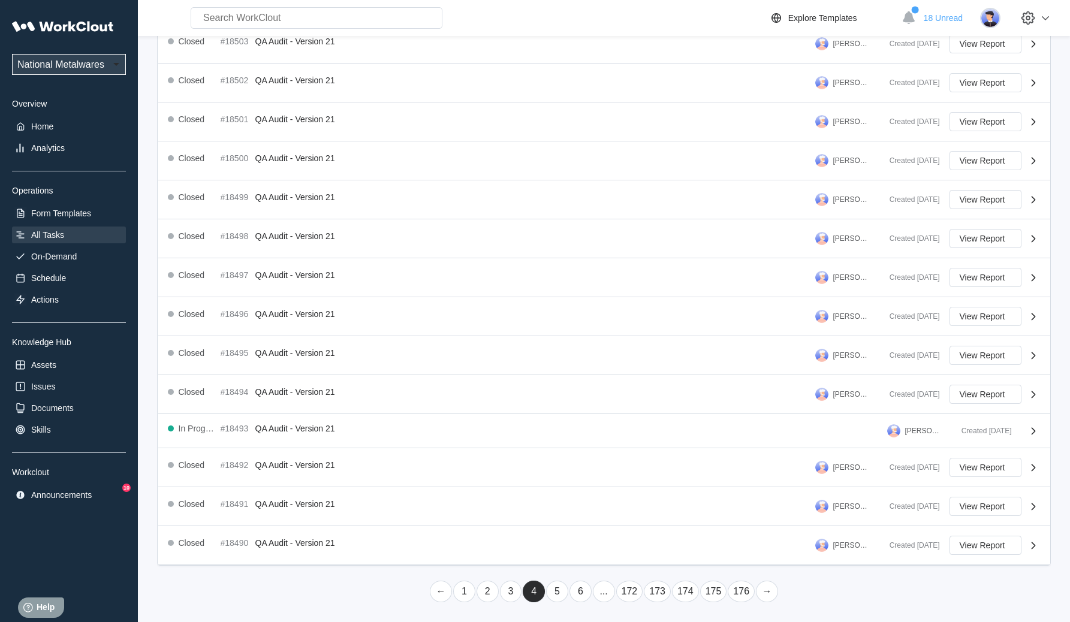
click at [558, 590] on link "5" at bounding box center [557, 592] width 22 height 22
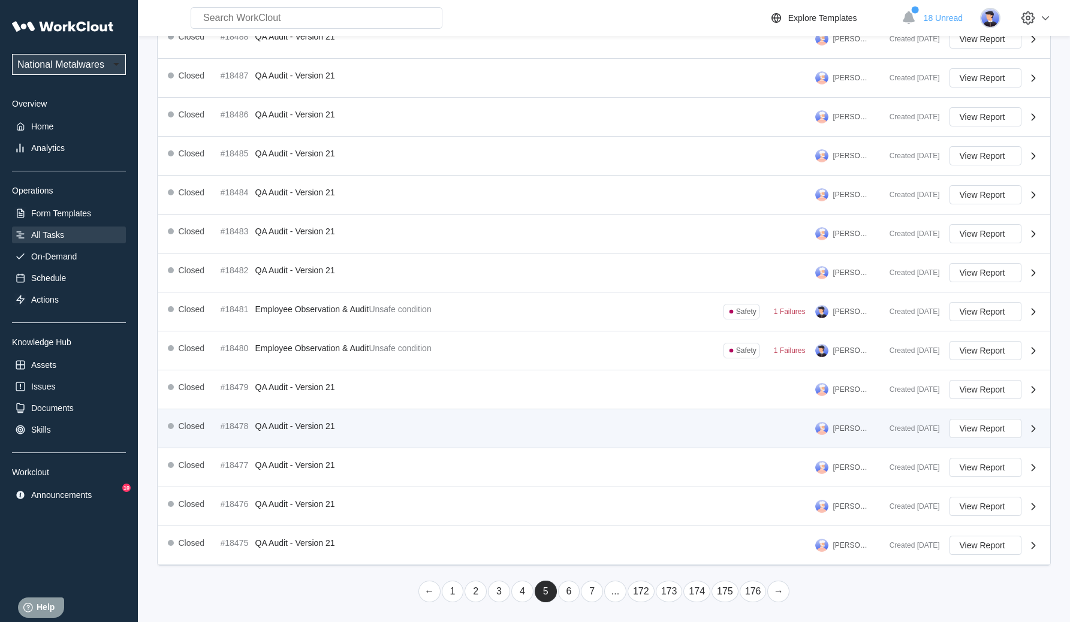
scroll to position [132, 0]
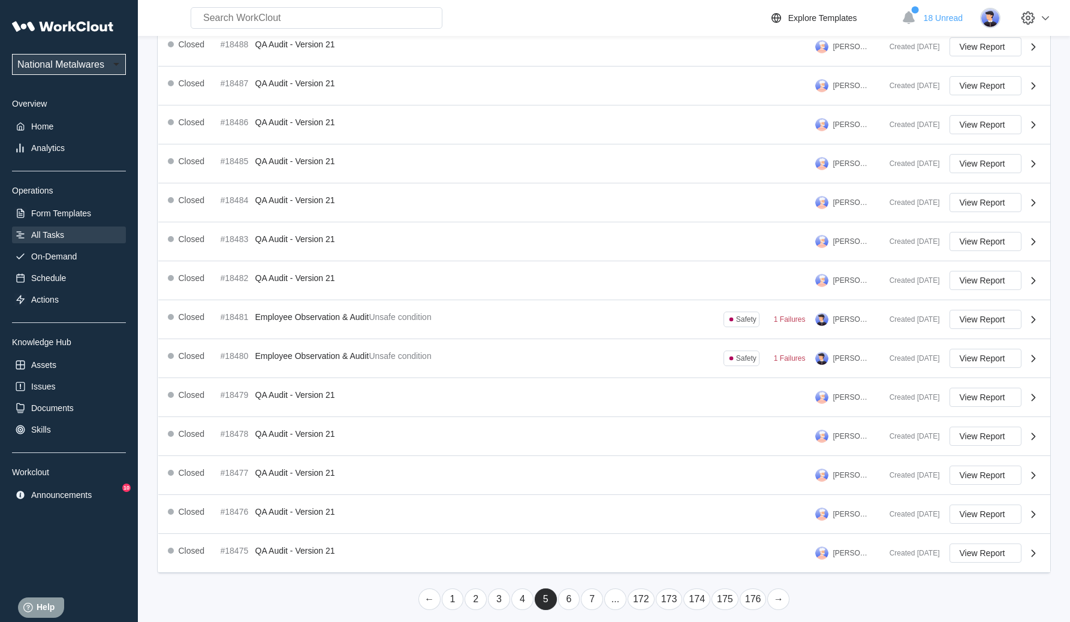
click at [567, 600] on link "6" at bounding box center [569, 599] width 22 height 22
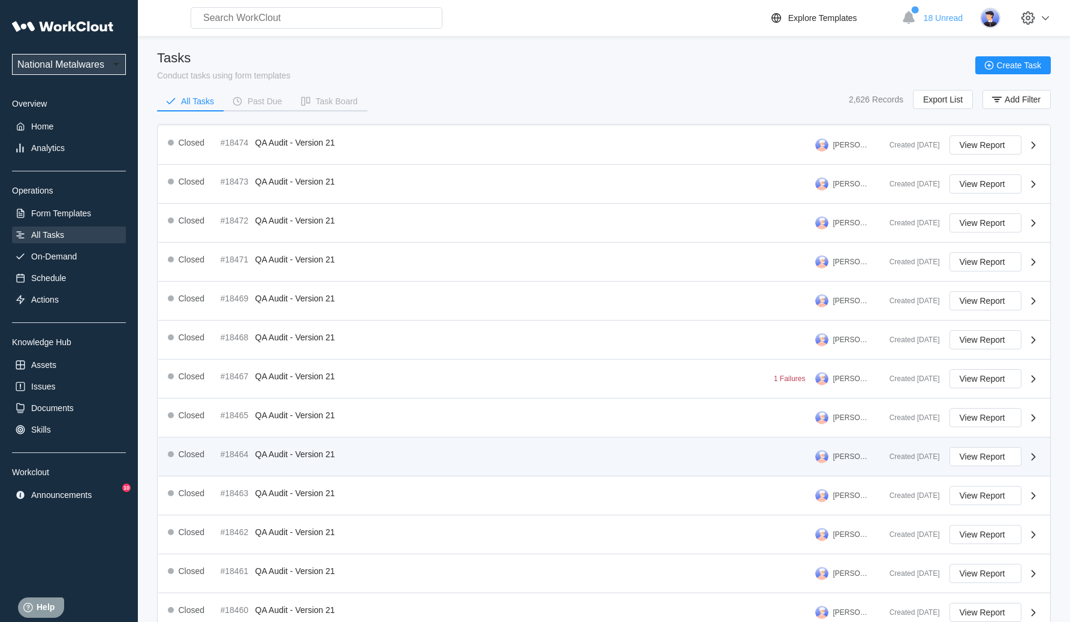
scroll to position [145, 0]
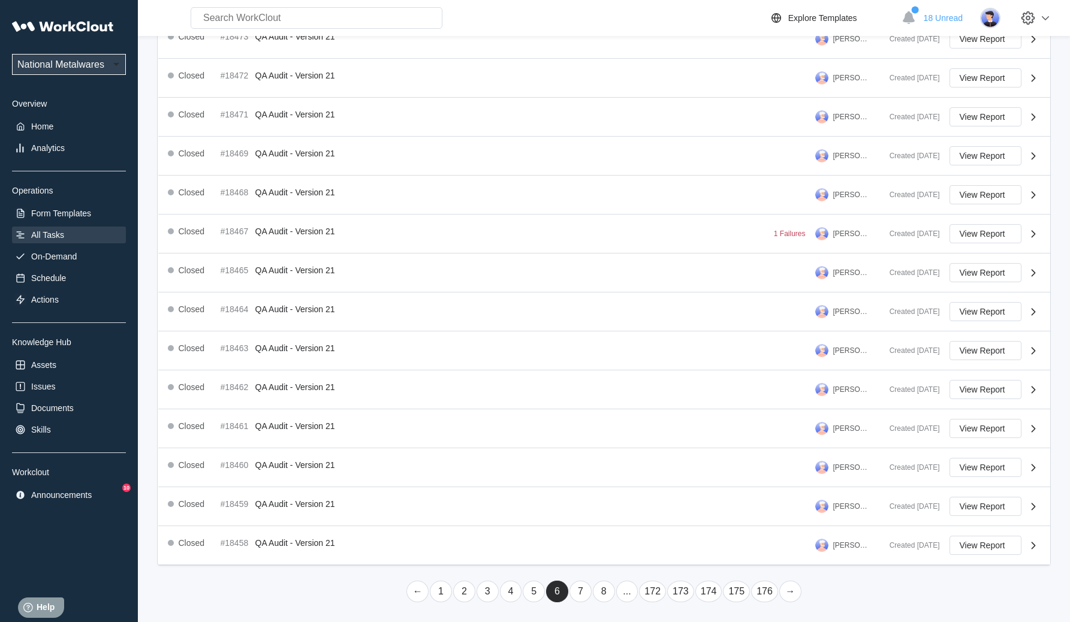
click at [575, 590] on link "7" at bounding box center [580, 592] width 22 height 22
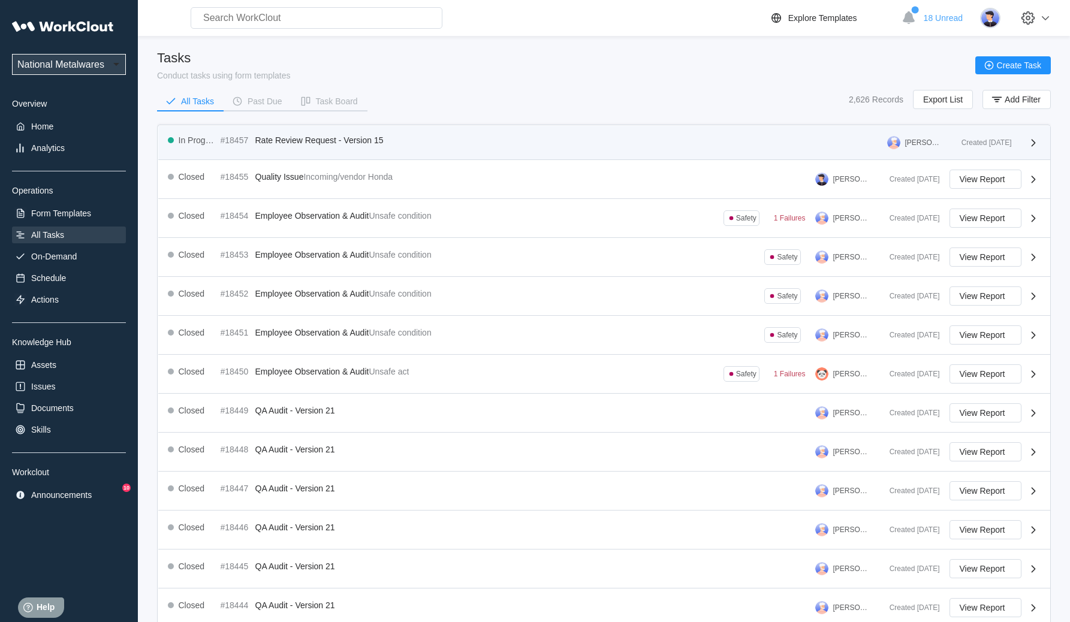
click at [671, 138] on div "In Progress #18457 Rate Review Request - Version 15 [PERSON_NAME]" at bounding box center [560, 142] width 784 height 14
